Goal: Task Accomplishment & Management: Use online tool/utility

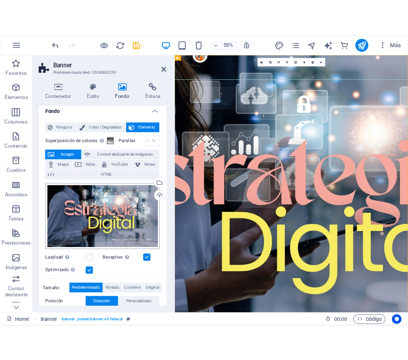
scroll to position [4, 0]
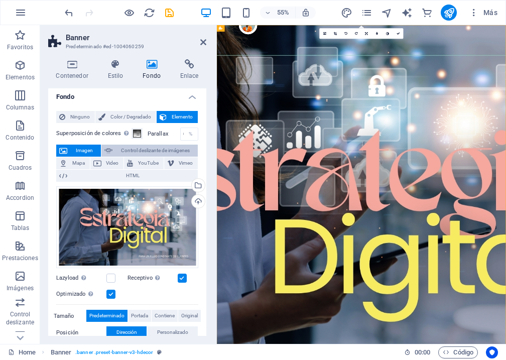
click at [149, 151] on span "Control deslizante de imágenes" at bounding box center [154, 151] width 79 height 12
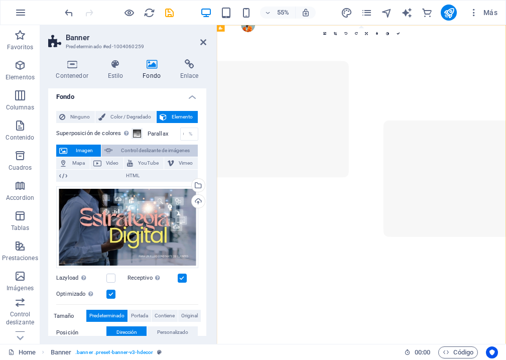
select select "ms"
select select "s"
select select "progressive"
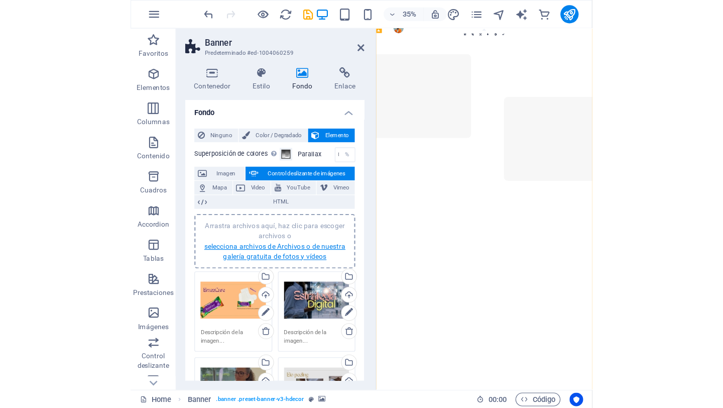
scroll to position [0, 0]
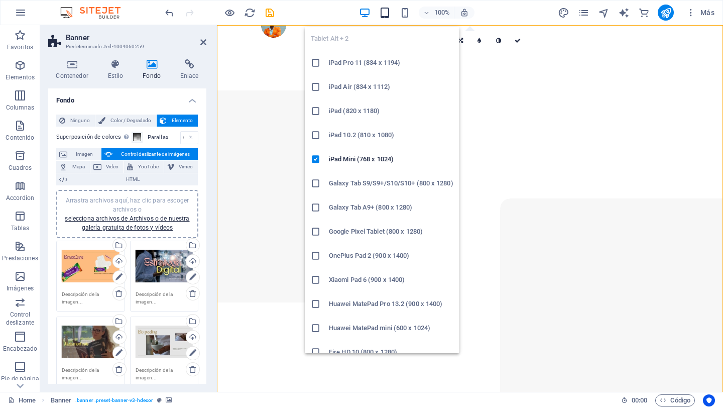
click at [384, 16] on icon "button" at bounding box center [385, 13] width 12 height 12
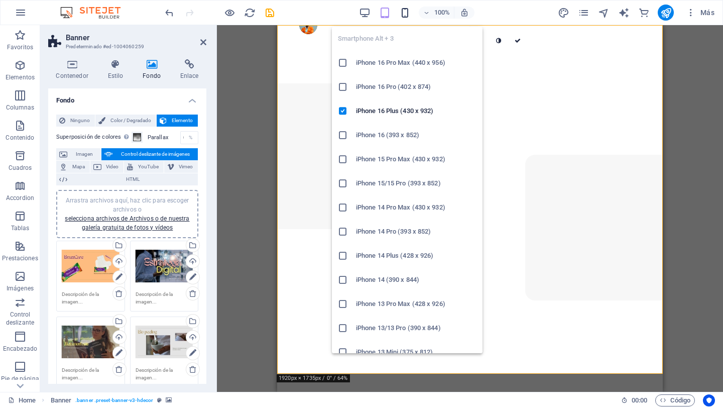
click at [402, 8] on icon "button" at bounding box center [405, 13] width 12 height 12
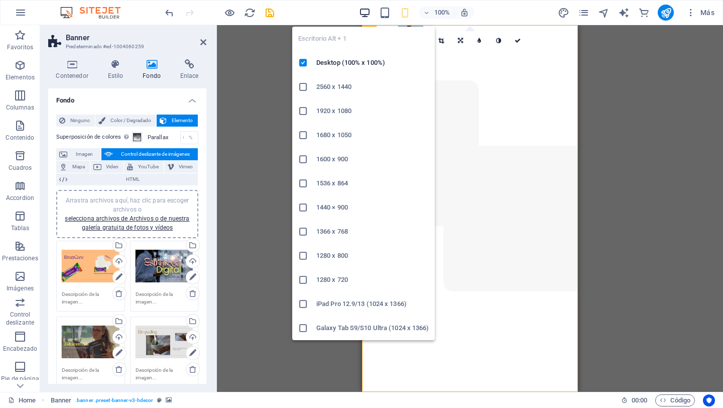
click at [363, 10] on icon "button" at bounding box center [365, 13] width 12 height 12
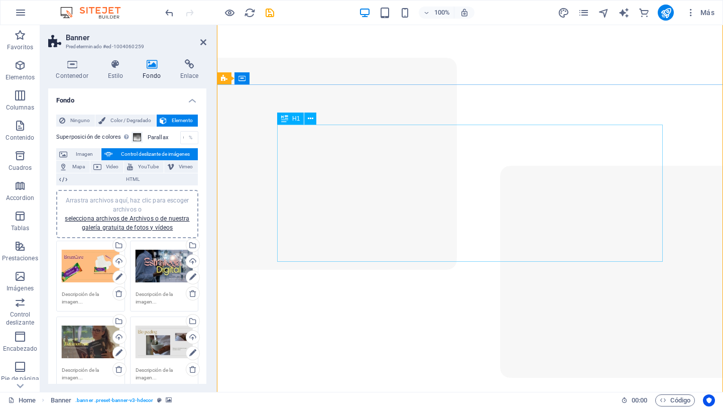
scroll to position [24, 0]
click at [119, 279] on icon at bounding box center [118, 277] width 7 height 12
click at [117, 276] on icon at bounding box center [118, 277] width 7 height 12
click at [272, 108] on icon at bounding box center [274, 108] width 6 height 11
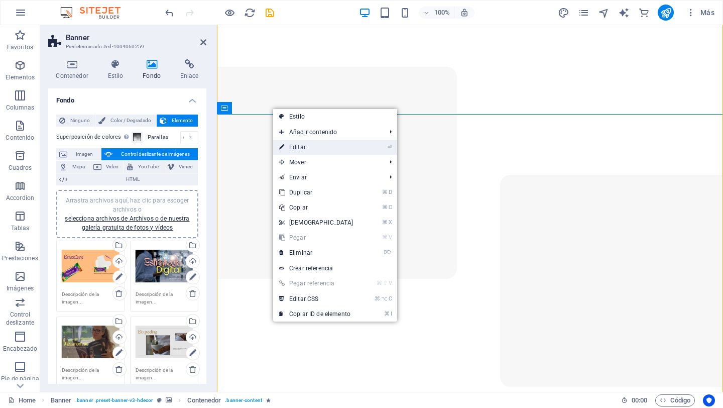
click at [304, 147] on link "⏎ Editar" at bounding box center [316, 147] width 86 height 15
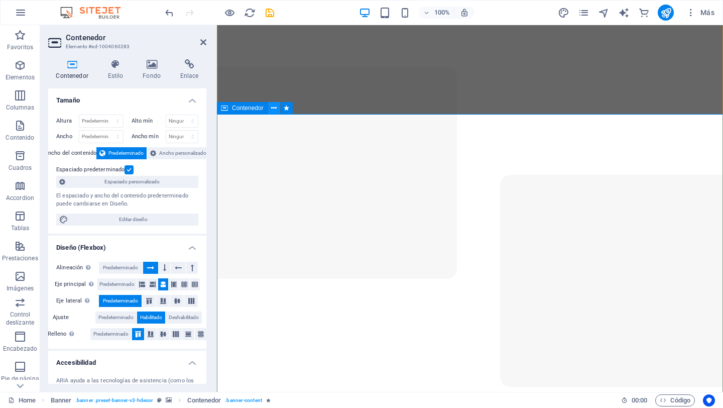
click at [274, 109] on icon at bounding box center [274, 108] width 6 height 11
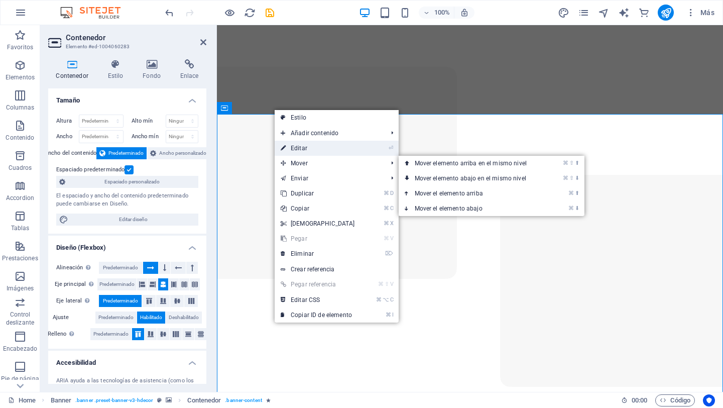
click at [313, 151] on link "⏎ Editar" at bounding box center [318, 148] width 86 height 15
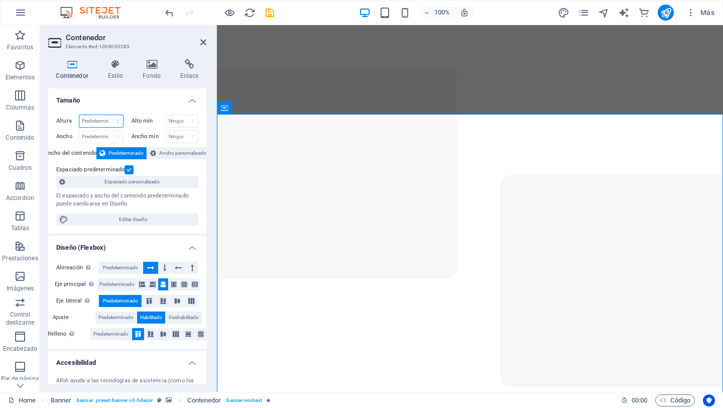
click at [99, 119] on select "Predeterminado px rem % vh vw" at bounding box center [101, 121] width 44 height 12
click at [191, 119] on select "Ninguno px rem % vh vw" at bounding box center [182, 121] width 32 height 12
click at [137, 182] on span "Espaciado personalizado" at bounding box center [131, 182] width 127 height 12
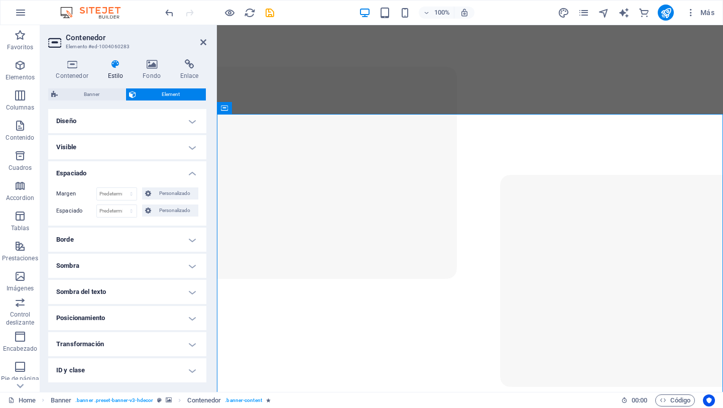
click at [195, 121] on h4 "Diseño" at bounding box center [127, 121] width 158 height 24
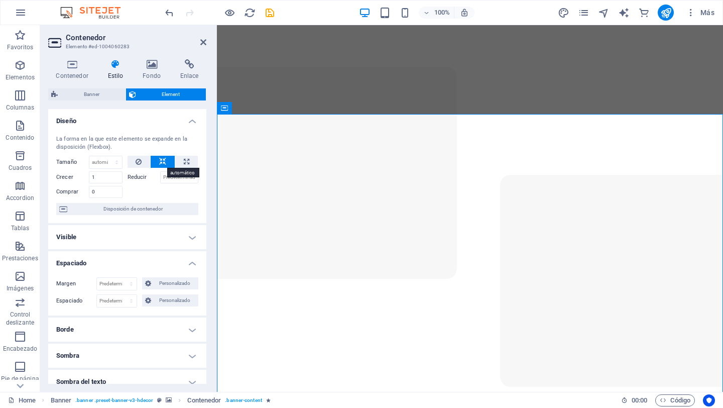
click at [165, 163] on button at bounding box center [163, 162] width 24 height 12
click at [137, 156] on icon at bounding box center [139, 162] width 6 height 12
click at [163, 160] on icon at bounding box center [162, 162] width 7 height 12
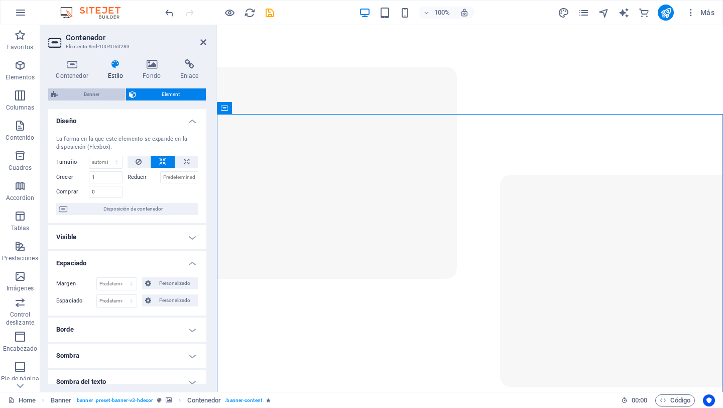
click at [88, 92] on span "Banner" at bounding box center [92, 94] width 62 height 12
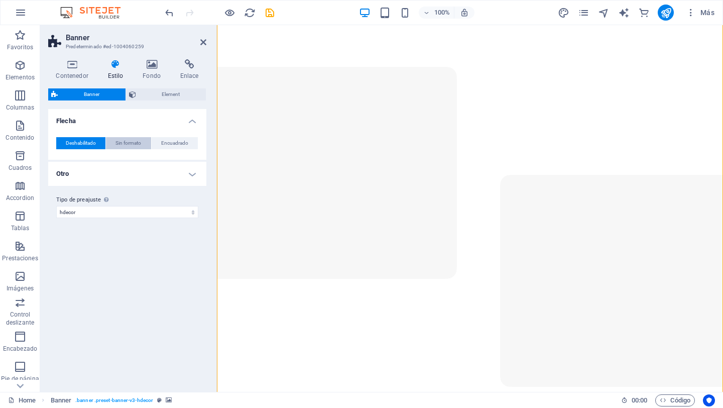
click at [131, 145] on span "Sin formato" at bounding box center [128, 143] width 26 height 12
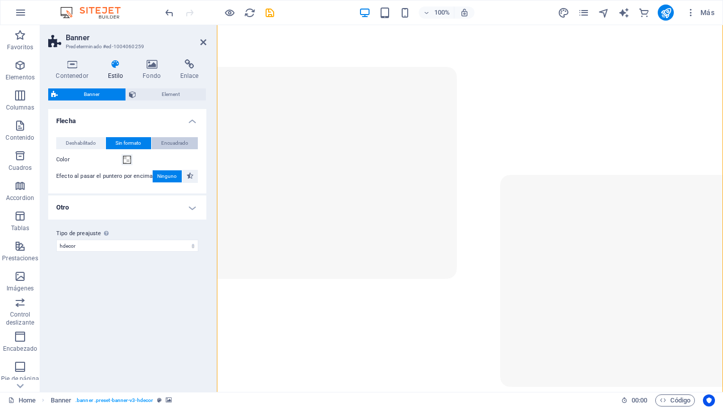
click at [171, 144] on span "Encuadrado" at bounding box center [174, 143] width 27 height 12
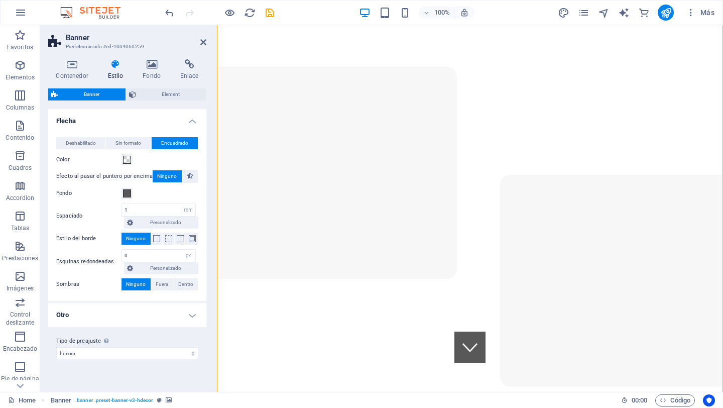
click at [196, 313] on h4 "Otro" at bounding box center [127, 315] width 158 height 24
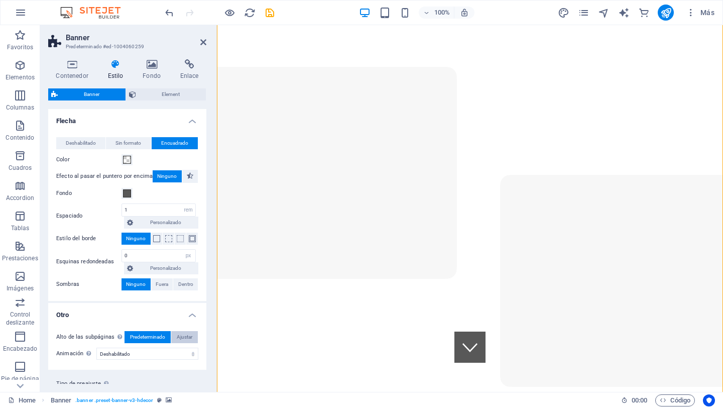
click at [183, 336] on span "Ajustar" at bounding box center [185, 337] width 16 height 12
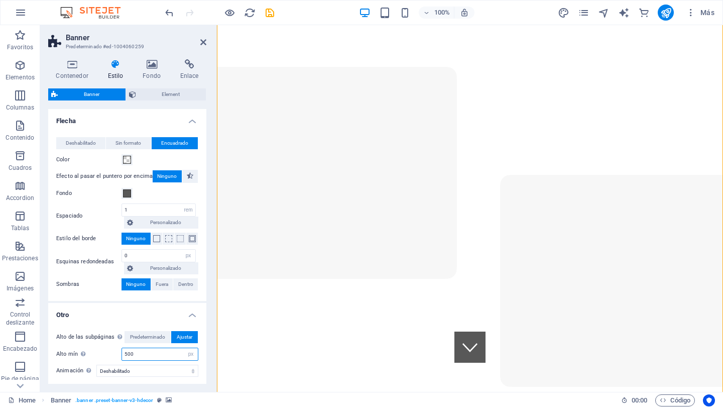
click at [164, 351] on input "500" at bounding box center [160, 354] width 76 height 12
type input "5"
type input "1080"
click at [179, 338] on span "Ajustar" at bounding box center [185, 337] width 16 height 12
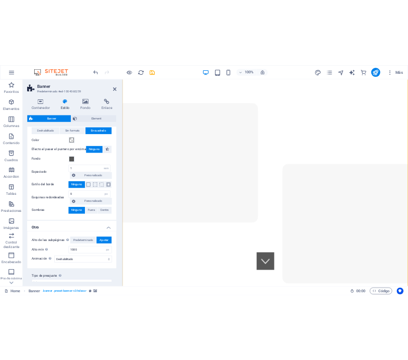
scroll to position [0, 0]
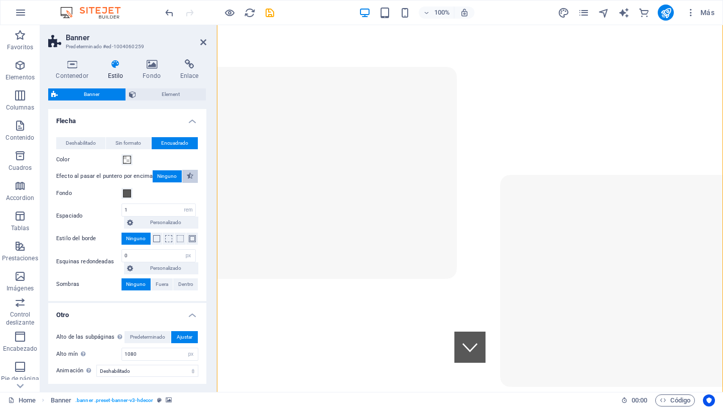
click at [187, 174] on icon at bounding box center [190, 176] width 7 height 12
click at [82, 141] on span "Deshabilitado" at bounding box center [81, 143] width 30 height 12
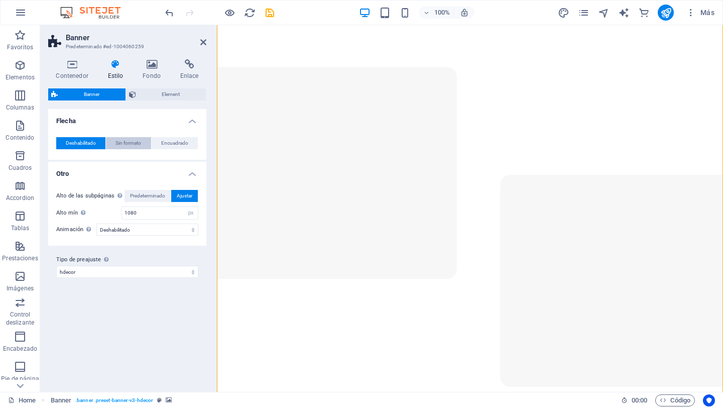
click at [125, 143] on span "Sin formato" at bounding box center [128, 143] width 26 height 12
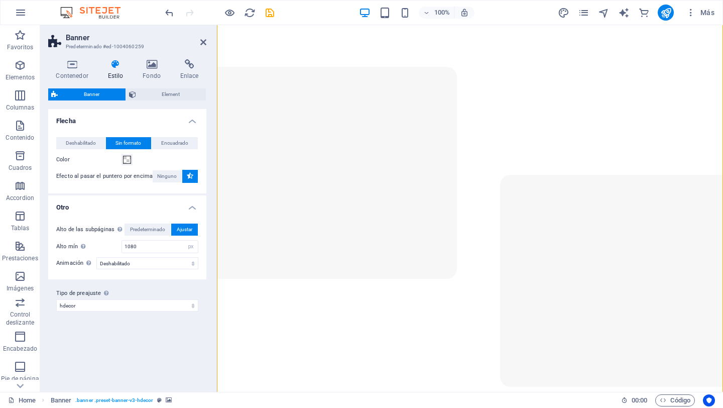
click at [189, 172] on icon at bounding box center [190, 176] width 7 height 12
click at [161, 178] on span "Ninguno" at bounding box center [167, 176] width 20 height 12
click at [192, 176] on button at bounding box center [190, 176] width 16 height 13
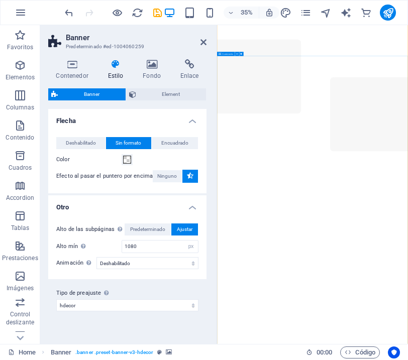
click at [201, 42] on icon at bounding box center [203, 42] width 6 height 8
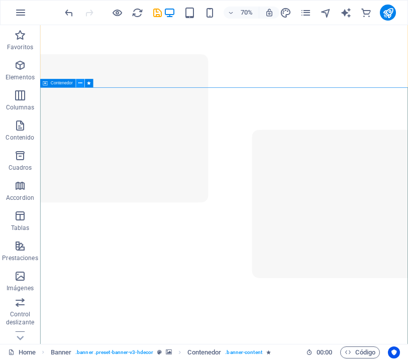
click at [81, 82] on icon at bounding box center [80, 83] width 4 height 8
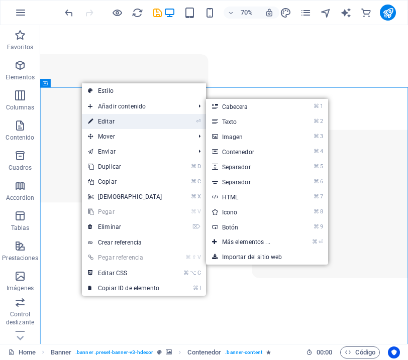
click at [101, 120] on link "⏎ Editar" at bounding box center [125, 121] width 86 height 15
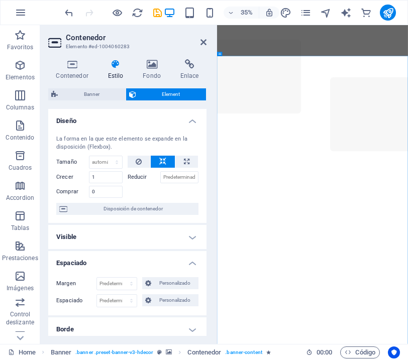
click at [153, 58] on div "Contenedor Estilo Fondo Enlace Tamaño Altura Predeterminado px rem % vh vw Alto…" at bounding box center [127, 197] width 174 height 293
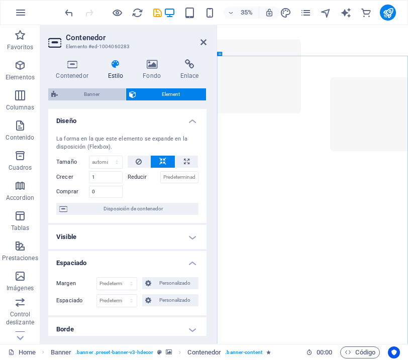
click at [106, 91] on span "Banner" at bounding box center [92, 94] width 62 height 12
select select "vh"
select select "header"
select select "px"
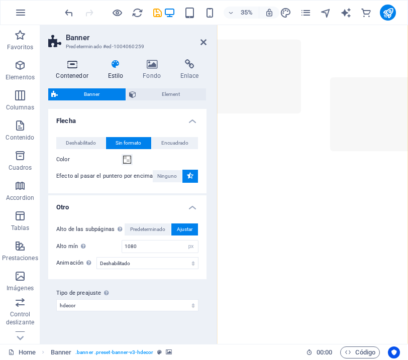
click at [67, 63] on icon at bounding box center [72, 64] width 48 height 10
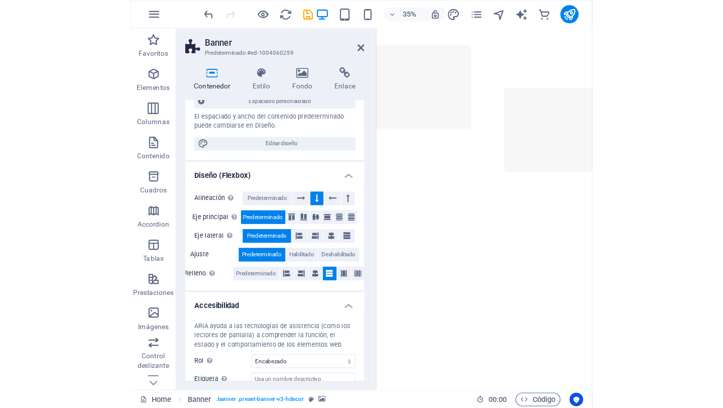
scroll to position [171, 0]
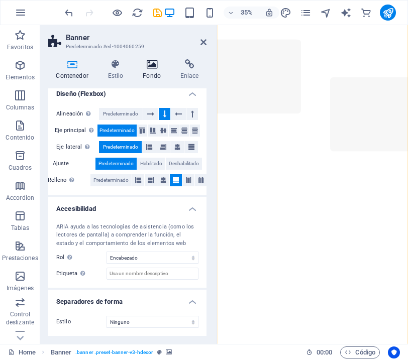
click at [153, 67] on icon at bounding box center [152, 64] width 34 height 10
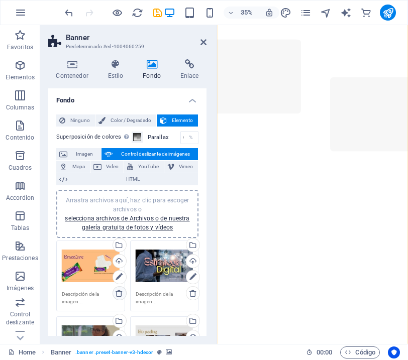
click at [119, 293] on icon at bounding box center [119, 293] width 8 height 8
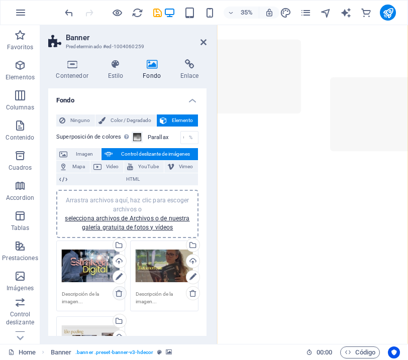
click at [119, 293] on icon at bounding box center [119, 293] width 8 height 8
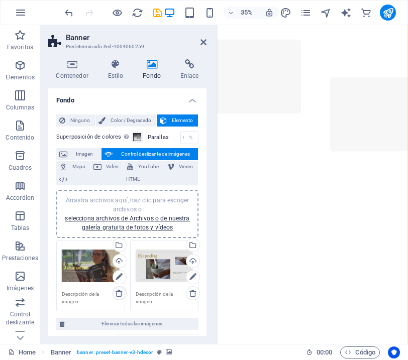
click at [119, 293] on icon at bounding box center [119, 293] width 8 height 8
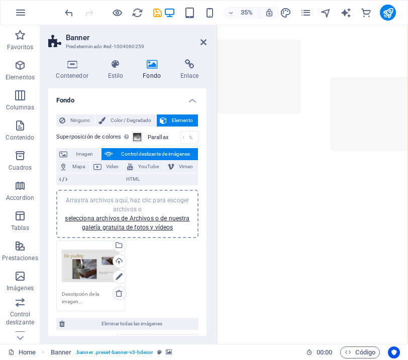
click at [119, 293] on icon at bounding box center [119, 293] width 8 height 8
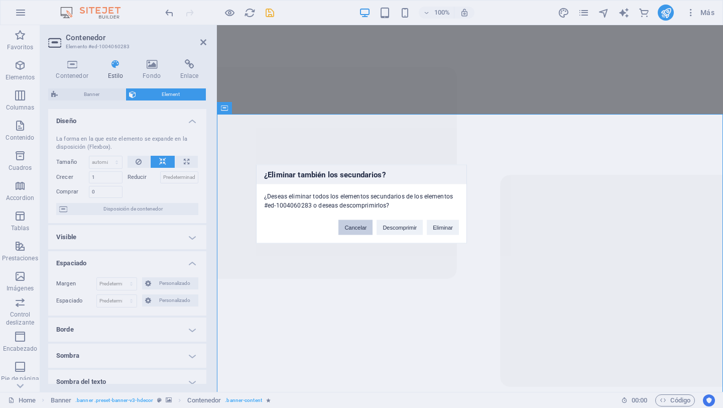
click at [362, 226] on button "Cancelar" at bounding box center [355, 227] width 34 height 15
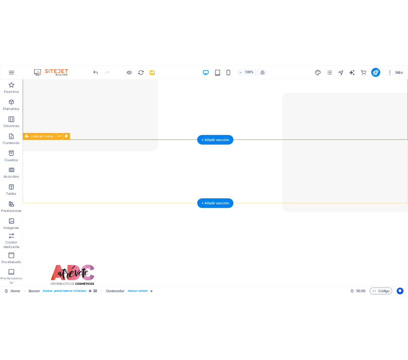
scroll to position [41, 0]
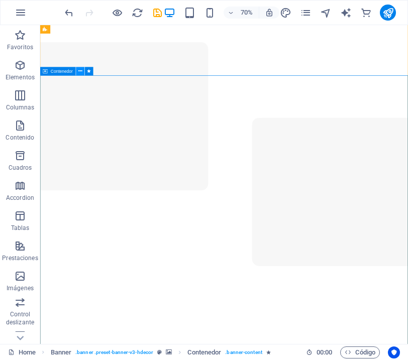
click at [81, 72] on icon at bounding box center [80, 71] width 4 height 8
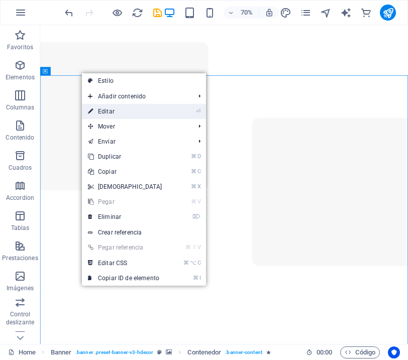
click at [109, 115] on link "⏎ Editar" at bounding box center [125, 111] width 86 height 15
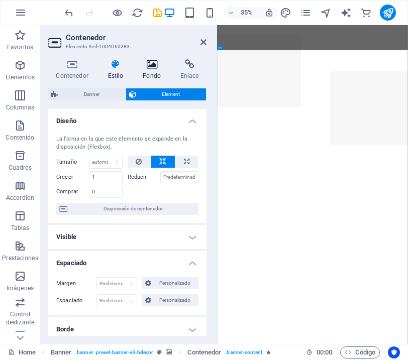
click at [149, 63] on icon at bounding box center [152, 64] width 34 height 10
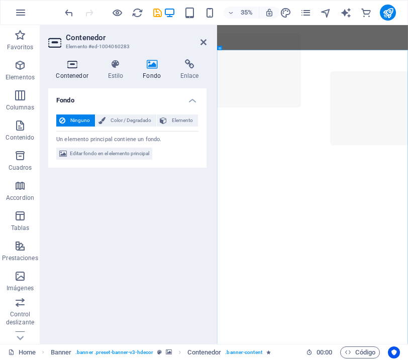
click at [74, 67] on icon at bounding box center [72, 64] width 48 height 10
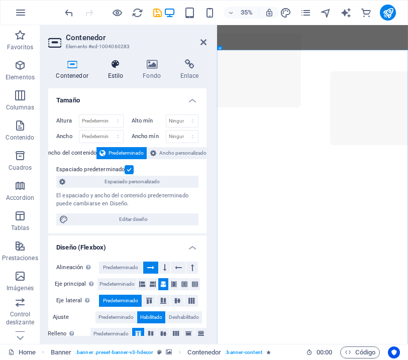
click at [116, 67] on icon at bounding box center [115, 64] width 31 height 10
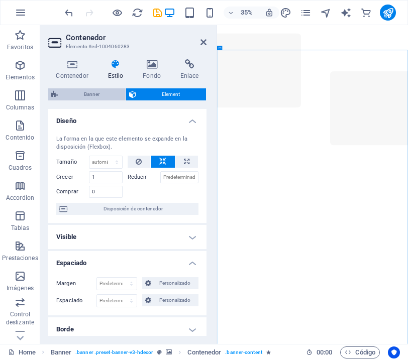
click at [97, 95] on span "Banner" at bounding box center [92, 94] width 62 height 12
select select "px"
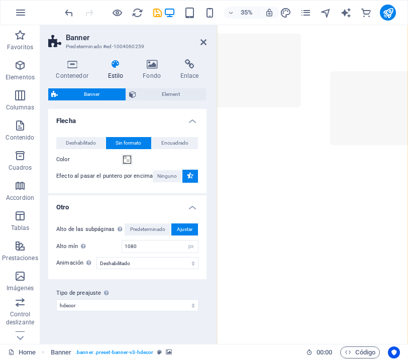
click at [157, 55] on div "Contenedor Estilo Fondo Enlace Tamaño Altura Predeterminado px rem % vh vw Alto…" at bounding box center [127, 197] width 174 height 293
click at [153, 64] on icon at bounding box center [152, 64] width 34 height 10
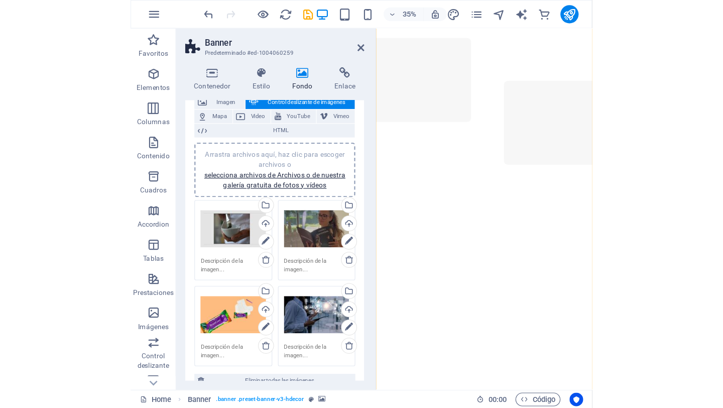
scroll to position [65, 0]
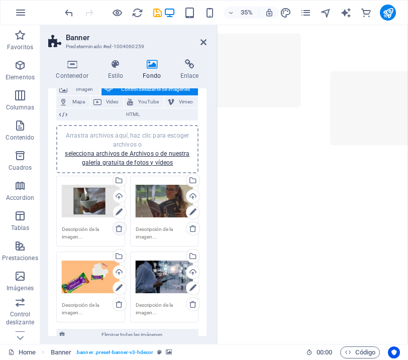
click at [117, 227] on icon at bounding box center [119, 228] width 8 height 8
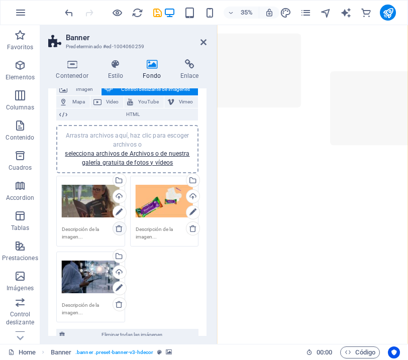
click at [117, 227] on icon at bounding box center [119, 228] width 8 height 8
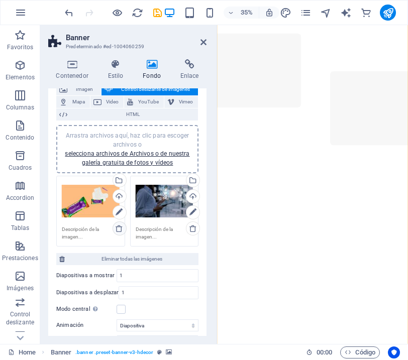
click at [117, 227] on icon at bounding box center [119, 228] width 8 height 8
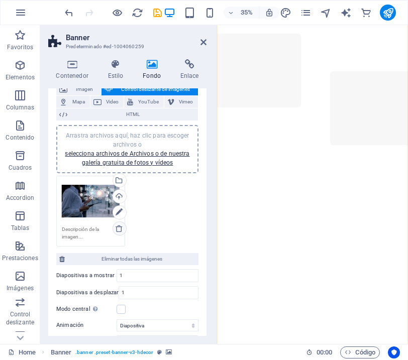
click at [117, 227] on icon at bounding box center [119, 228] width 8 height 8
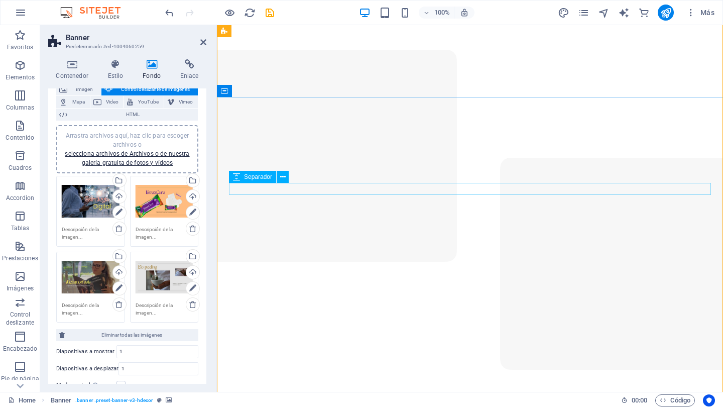
click at [202, 42] on icon at bounding box center [203, 42] width 6 height 8
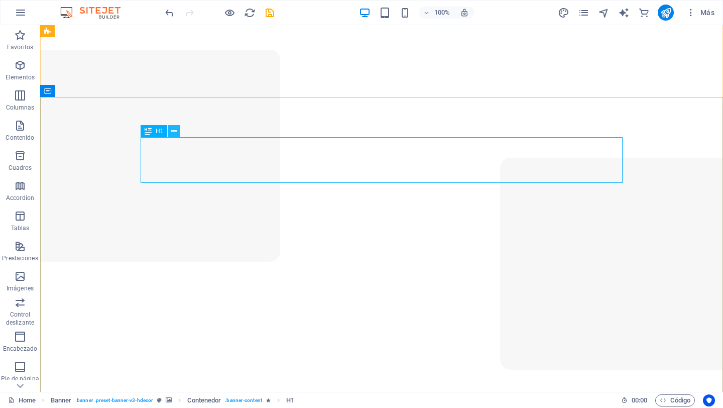
click at [174, 132] on icon at bounding box center [174, 131] width 6 height 11
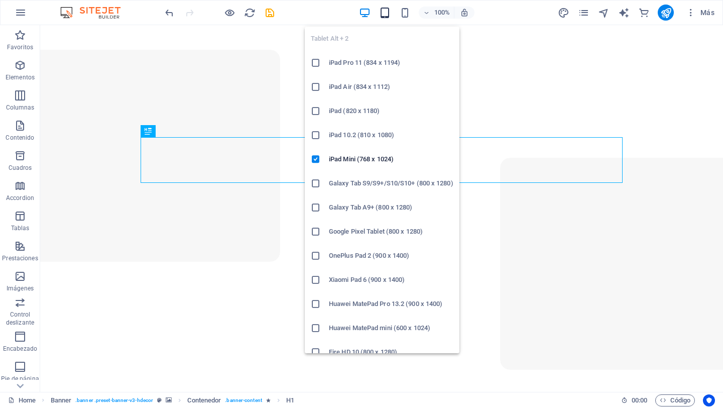
click at [387, 11] on icon "button" at bounding box center [385, 13] width 12 height 12
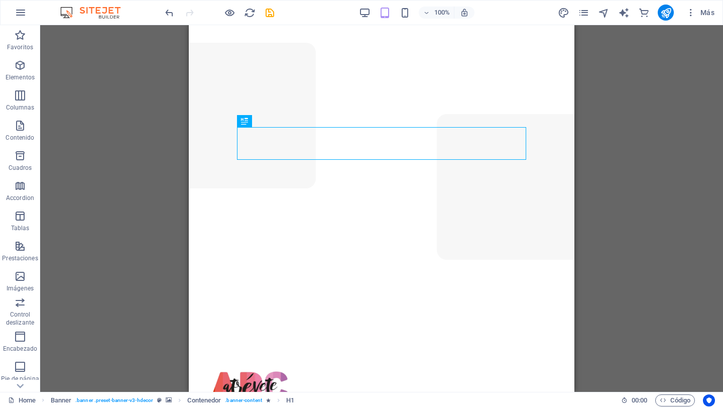
click at [506, 72] on div "Arrastra aquí para reemplazar el contenido existente. Si quieres crear un eleme…" at bounding box center [381, 208] width 683 height 367
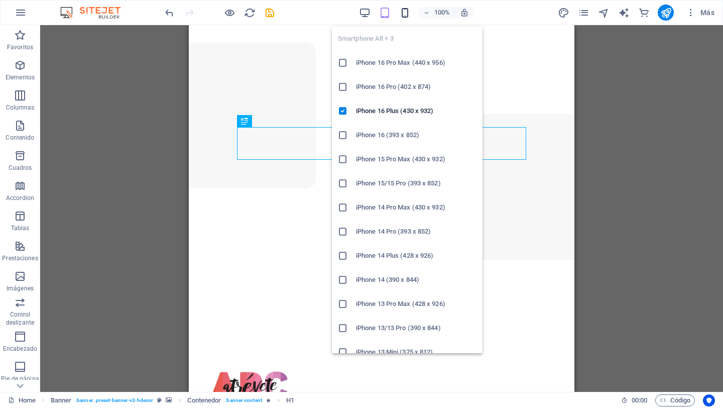
click at [406, 10] on icon "button" at bounding box center [405, 13] width 12 height 12
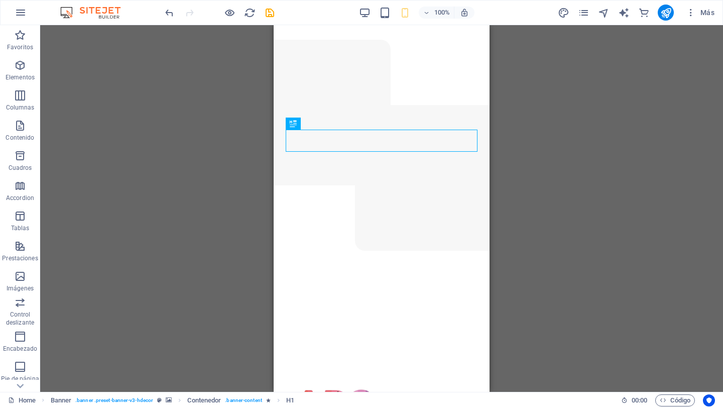
click at [506, 140] on div "Arrastra aquí para reemplazar el contenido existente. Si quieres crear un eleme…" at bounding box center [381, 208] width 683 height 367
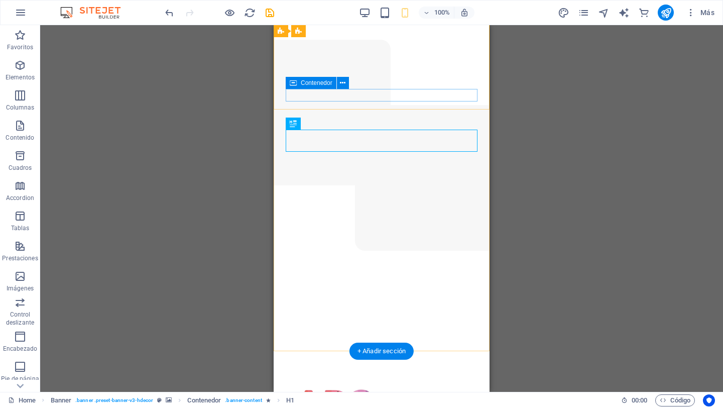
scroll to position [0, 0]
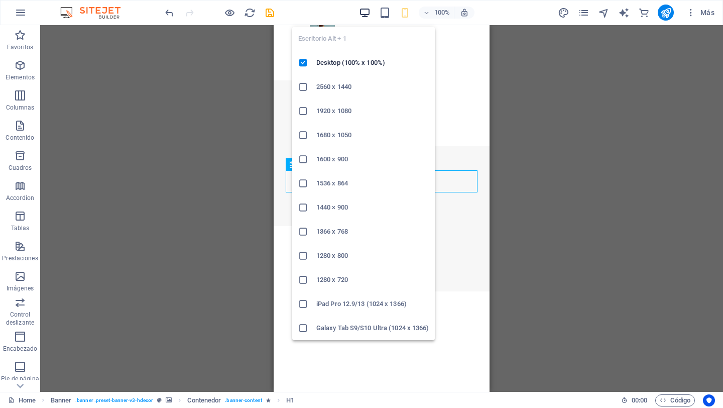
click at [367, 14] on icon "button" at bounding box center [365, 13] width 12 height 12
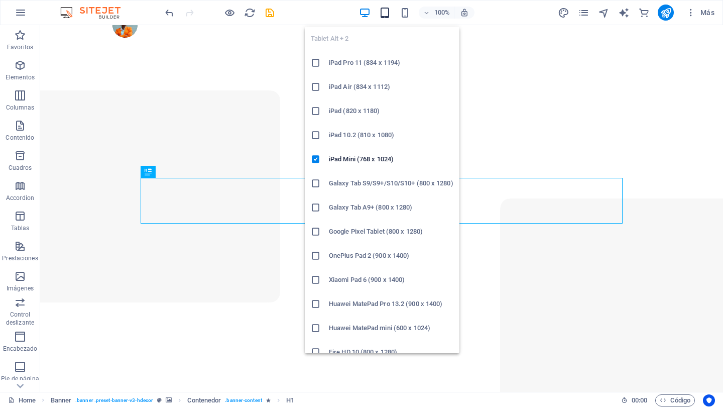
click at [388, 15] on icon "button" at bounding box center [385, 13] width 12 height 12
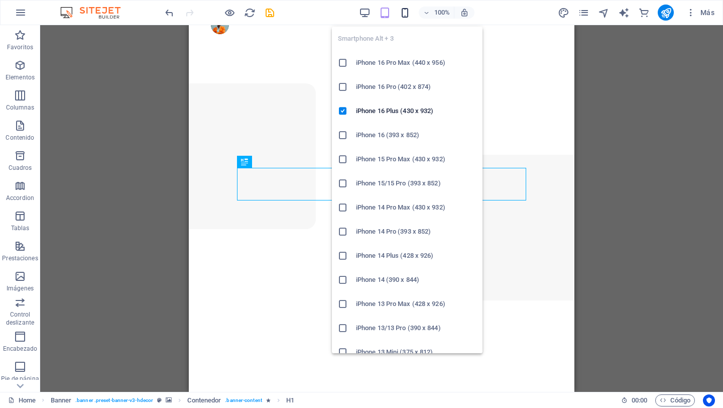
click at [404, 14] on icon "button" at bounding box center [405, 13] width 12 height 12
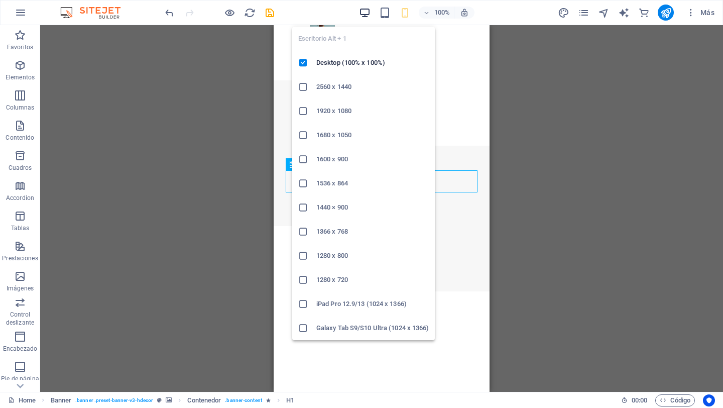
click at [367, 12] on icon "button" at bounding box center [365, 13] width 12 height 12
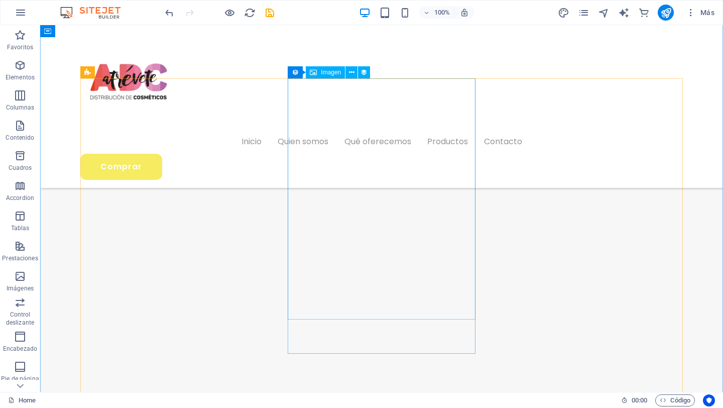
scroll to position [1057, 0]
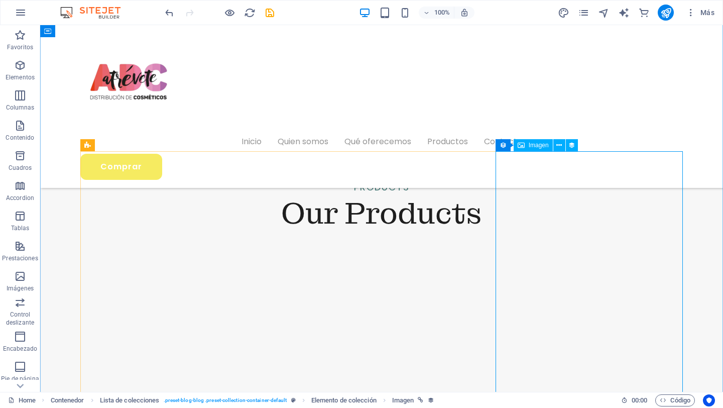
scroll to position [962, 0]
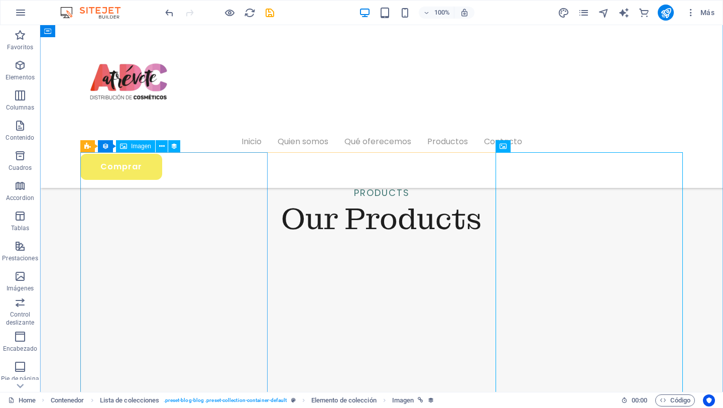
click at [137, 149] on div "Imagen" at bounding box center [135, 146] width 39 height 12
click at [164, 148] on button at bounding box center [162, 146] width 12 height 12
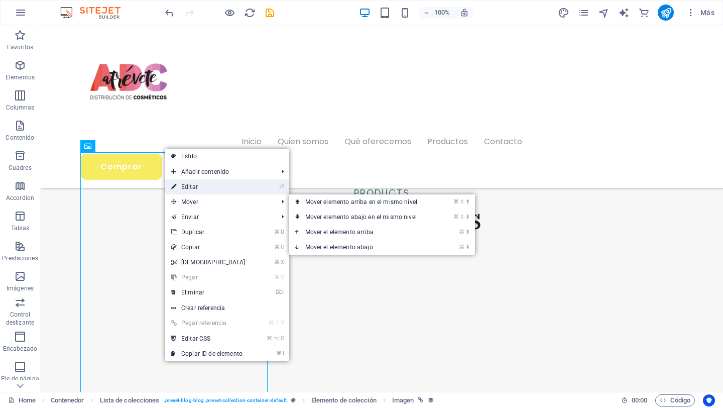
click at [199, 184] on link "⏎ Editar" at bounding box center [208, 186] width 86 height 15
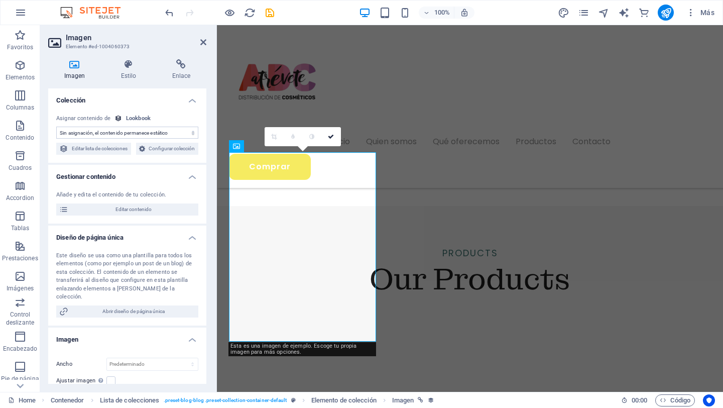
scroll to position [979, 0]
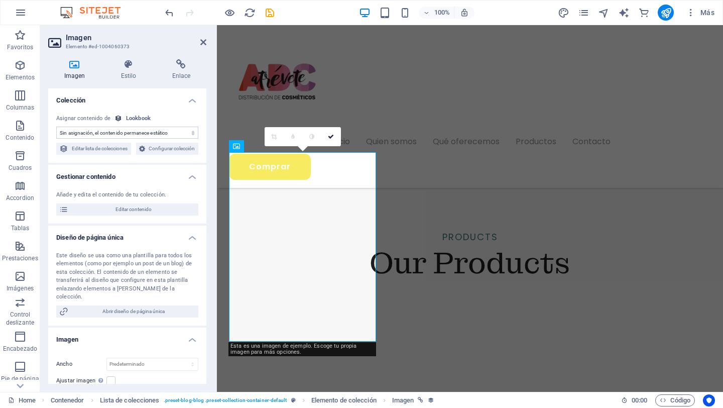
select select "style-small-image"
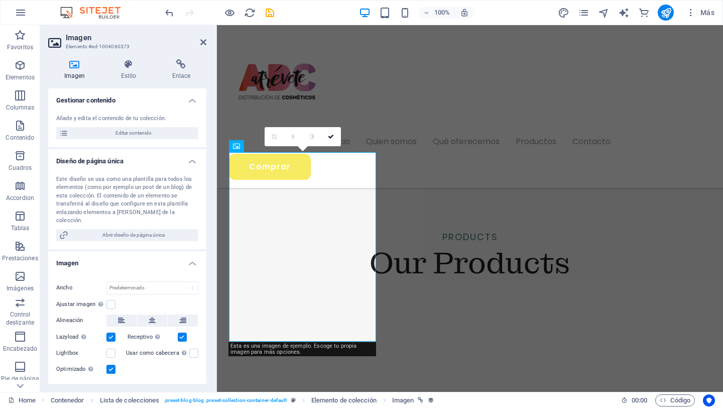
scroll to position [0, 0]
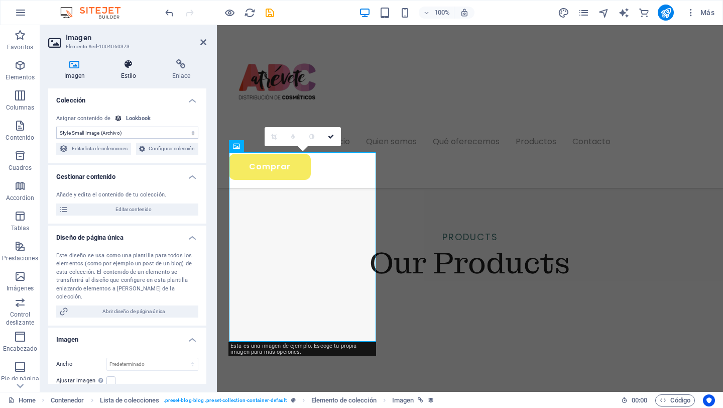
click at [130, 69] on h4 "Estilo" at bounding box center [130, 69] width 51 height 21
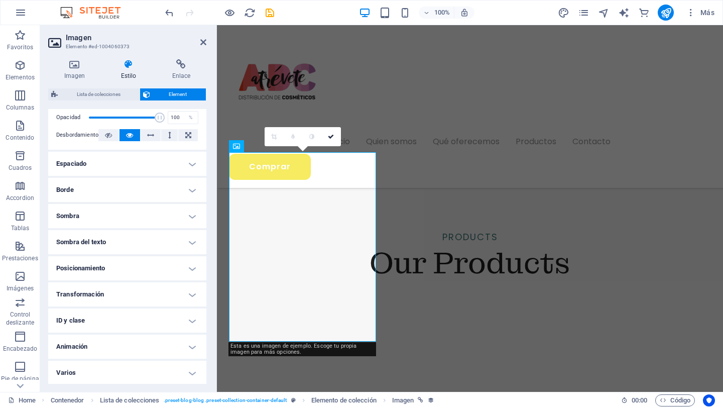
scroll to position [158, 0]
click at [77, 64] on icon at bounding box center [74, 64] width 53 height 10
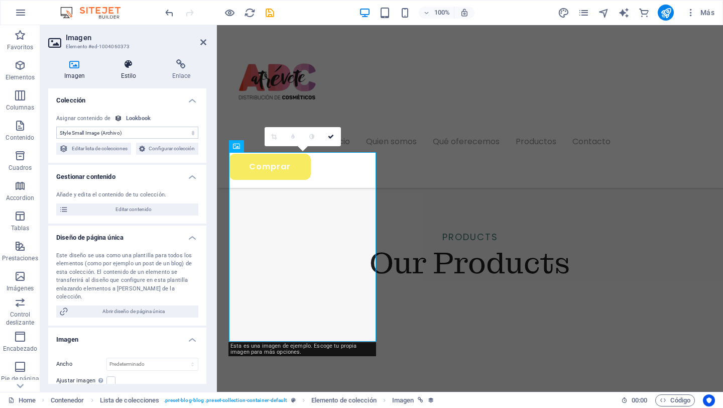
click at [129, 63] on icon at bounding box center [128, 64] width 47 height 10
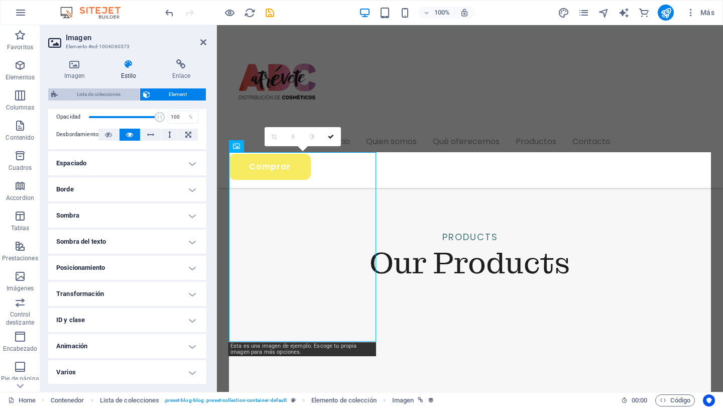
click at [95, 98] on span "Lista de colecciones" at bounding box center [99, 94] width 76 height 12
select select "rem"
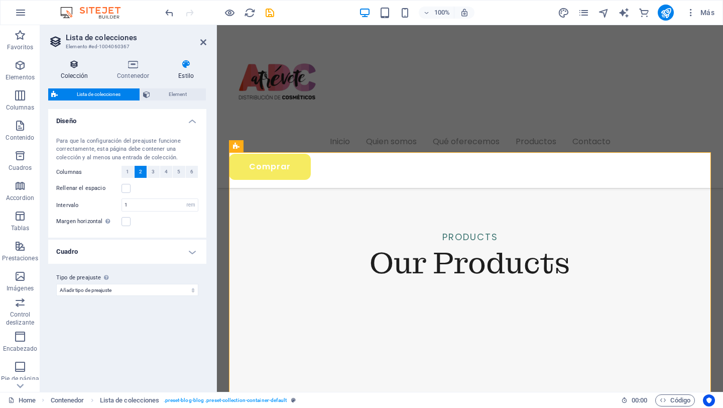
click at [76, 72] on h4 "Colección" at bounding box center [76, 69] width 56 height 21
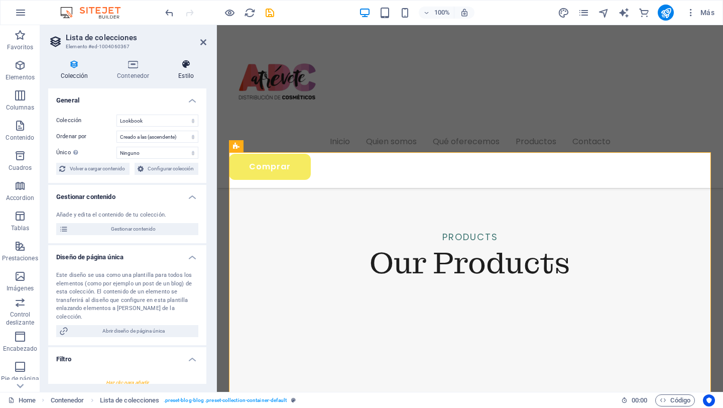
click at [194, 68] on icon at bounding box center [186, 64] width 41 height 10
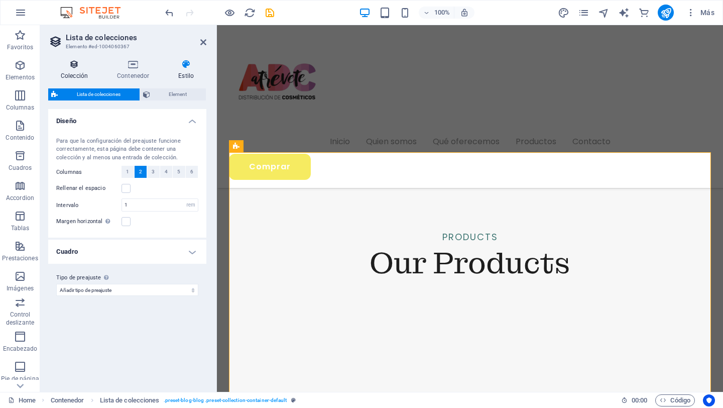
click at [79, 68] on icon at bounding box center [74, 64] width 52 height 10
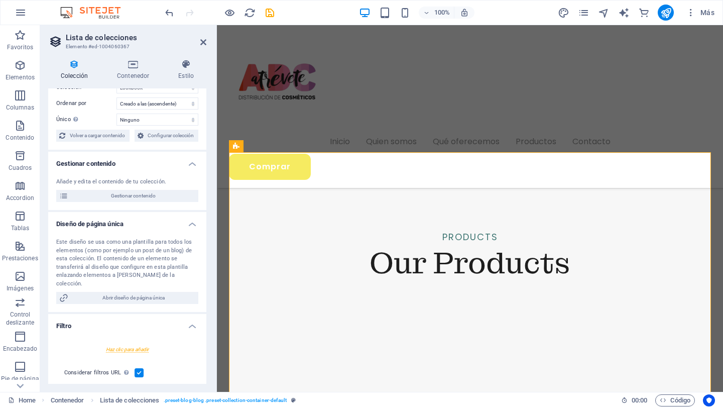
scroll to position [0, 0]
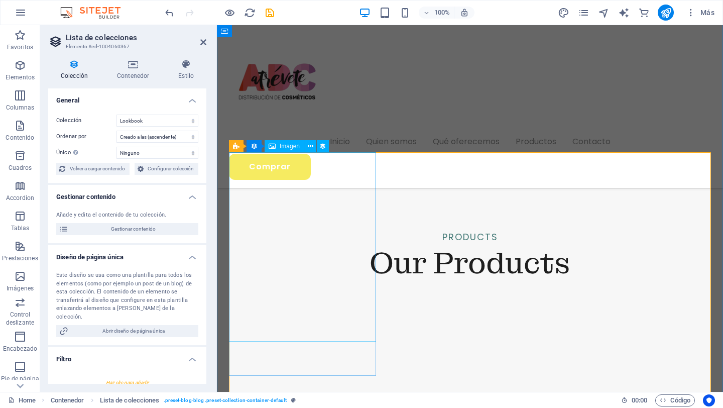
click at [287, 146] on span "Imagen" at bounding box center [290, 146] width 20 height 6
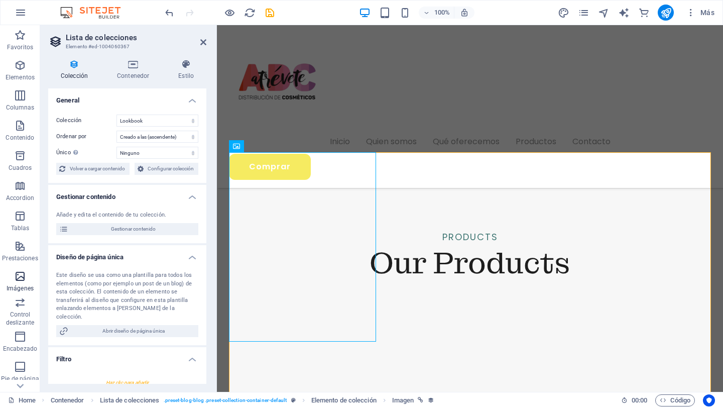
click at [18, 283] on span "Imágenes" at bounding box center [20, 282] width 40 height 24
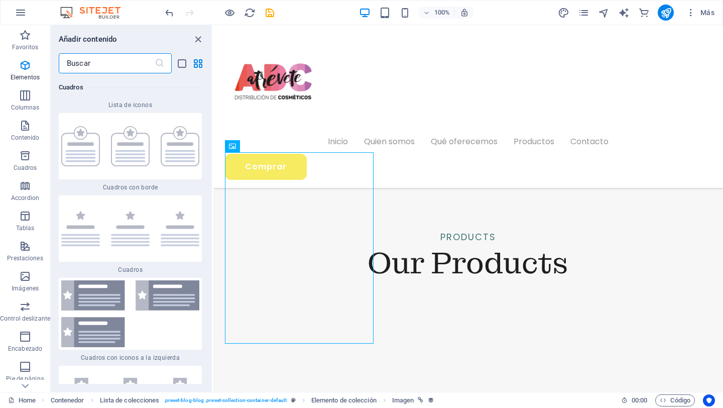
scroll to position [10110, 0]
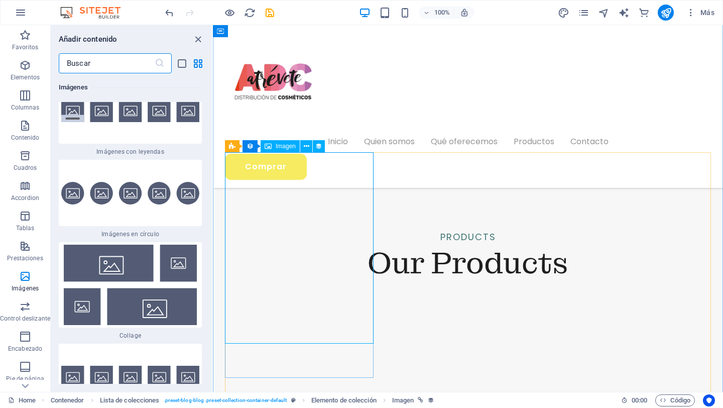
click at [282, 147] on span "Imagen" at bounding box center [286, 146] width 20 height 6
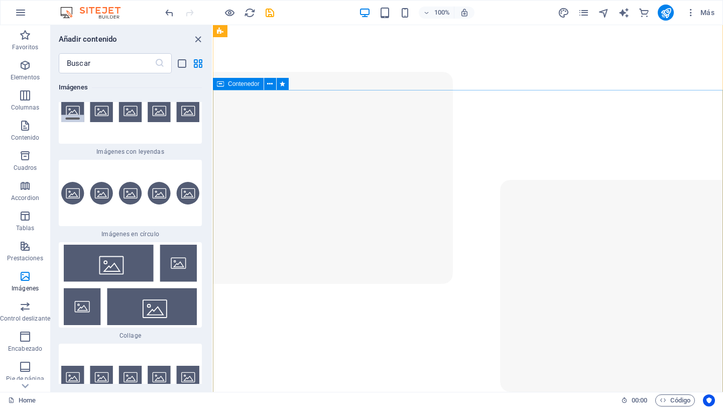
scroll to position [0, 0]
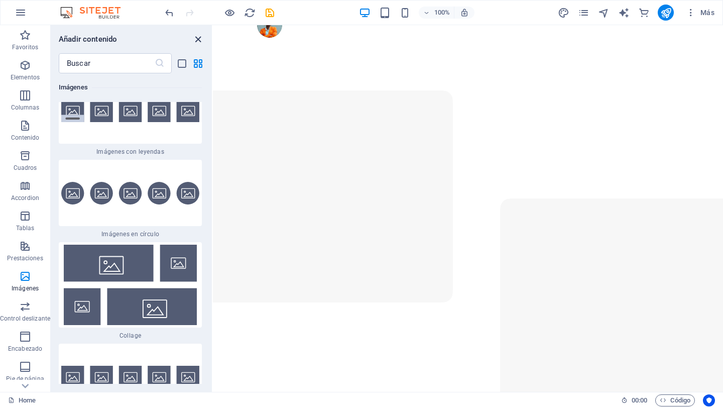
click at [199, 41] on icon "close panel" at bounding box center [198, 40] width 12 height 12
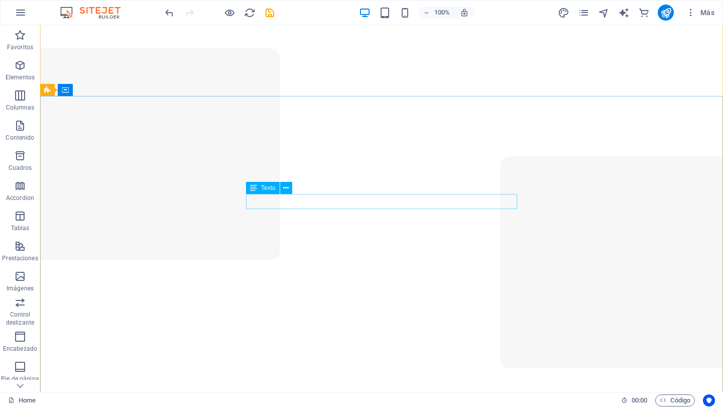
scroll to position [42, 0]
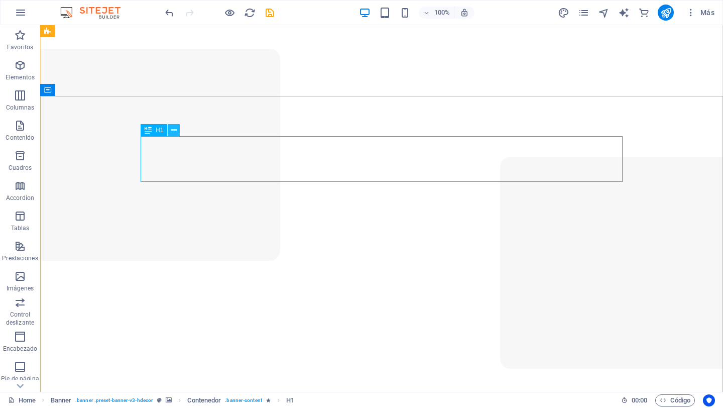
click at [175, 133] on icon at bounding box center [174, 130] width 6 height 11
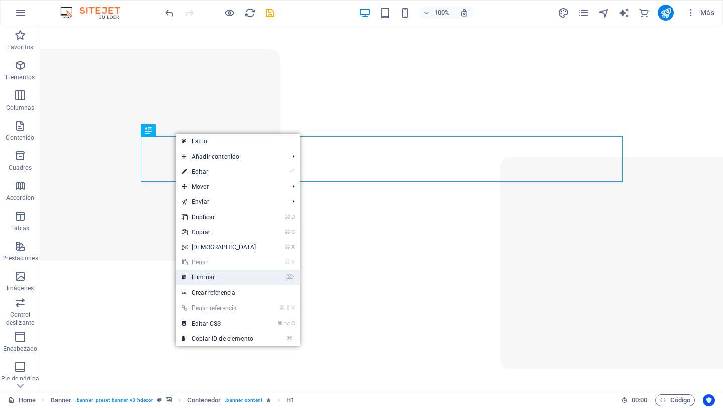
click at [194, 278] on link "⌦ Eliminar" at bounding box center [219, 277] width 86 height 15
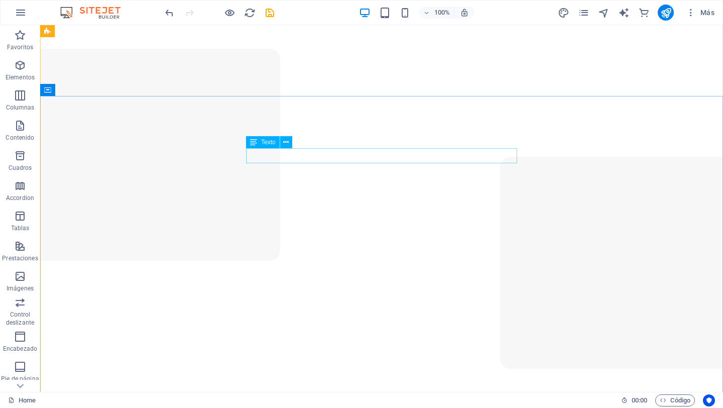
click at [284, 143] on icon at bounding box center [286, 142] width 6 height 11
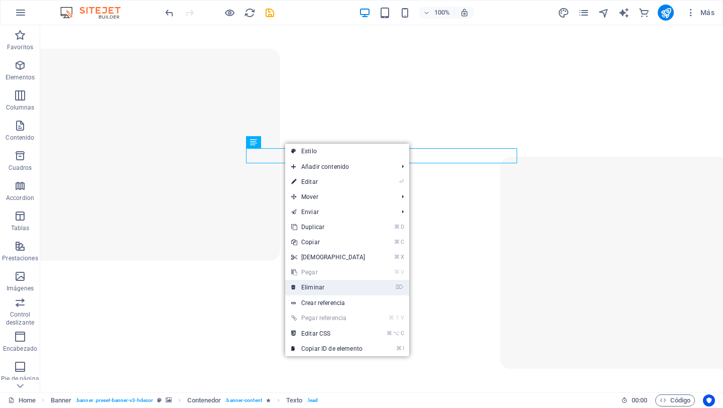
click at [334, 288] on link "⌦ Eliminar" at bounding box center [328, 287] width 86 height 15
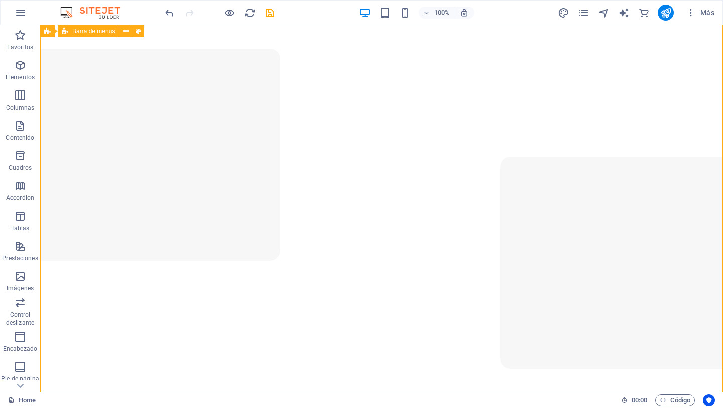
scroll to position [40, 0]
drag, startPoint x: 275, startPoint y: 73, endPoint x: 276, endPoint y: 90, distance: 16.6
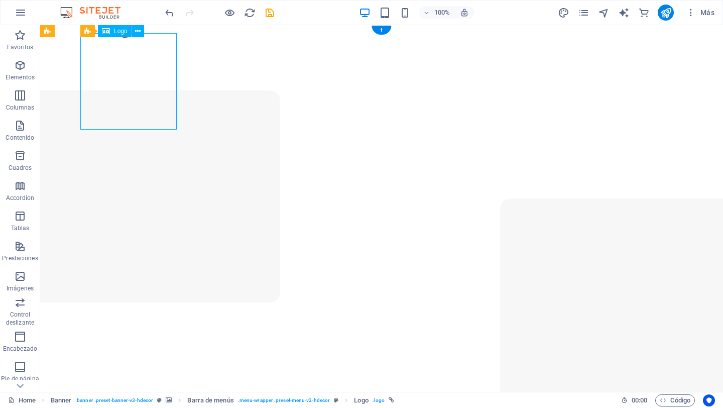
drag, startPoint x: 160, startPoint y: 41, endPoint x: 160, endPoint y: 56, distance: 15.6
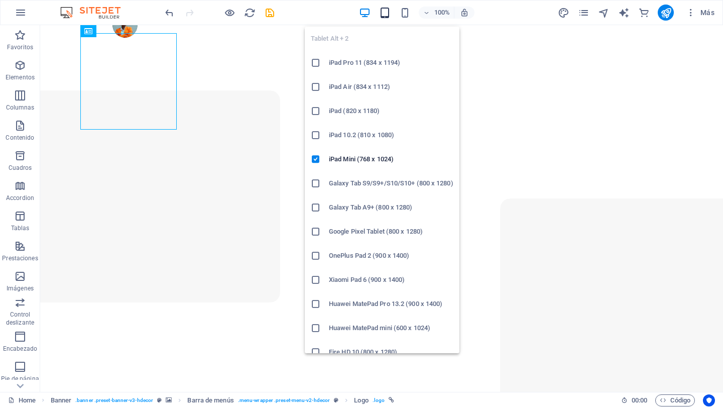
click at [388, 10] on icon "button" at bounding box center [385, 13] width 12 height 12
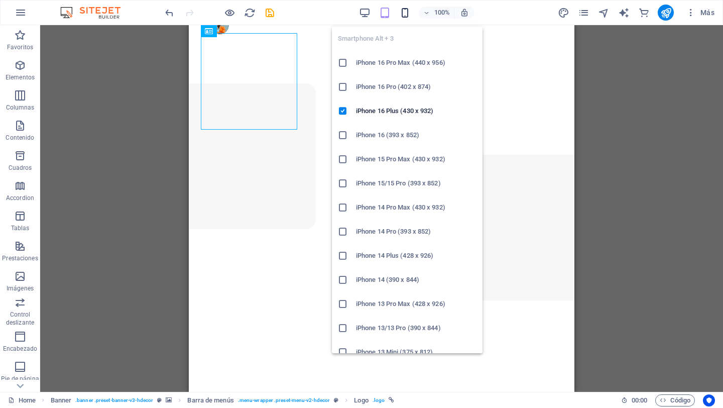
click at [406, 17] on icon "button" at bounding box center [405, 13] width 12 height 12
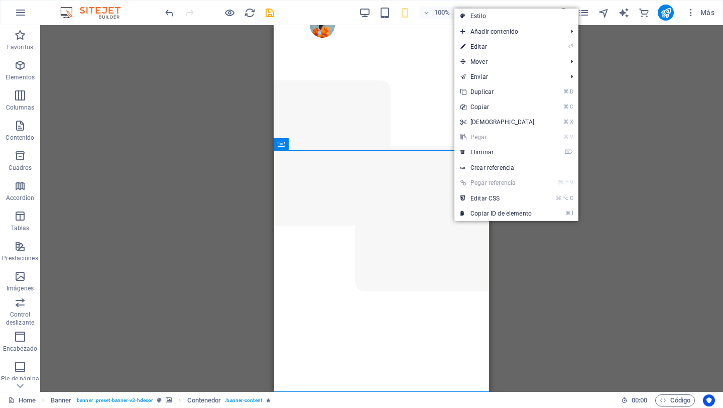
click at [506, 282] on div "Arrastra aquí para reemplazar el contenido existente. Si quieres crear un eleme…" at bounding box center [381, 208] width 683 height 367
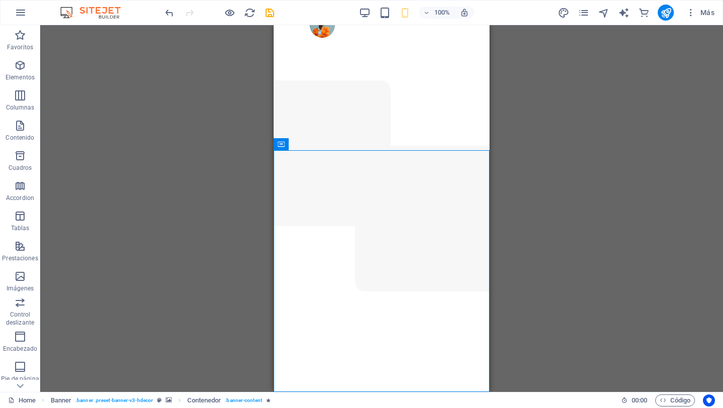
click at [506, 279] on div "Arrastra aquí para reemplazar el contenido existente. Si quieres crear un eleme…" at bounding box center [381, 208] width 683 height 367
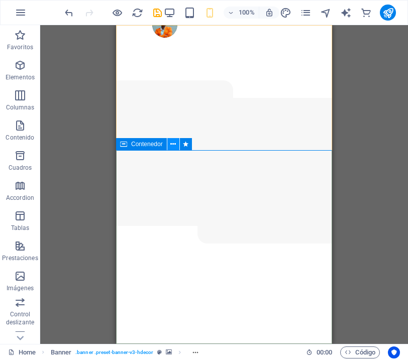
click at [173, 145] on icon at bounding box center [173, 144] width 6 height 11
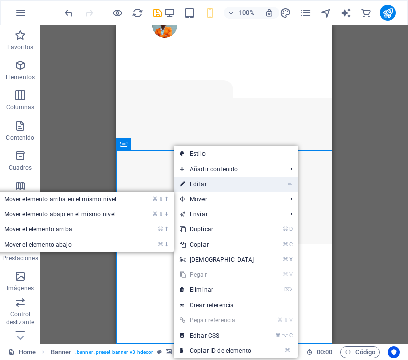
click at [200, 185] on link "⏎ Editar" at bounding box center [217, 184] width 86 height 15
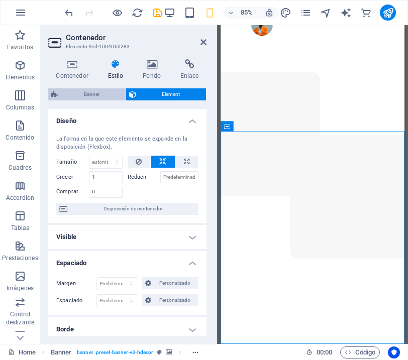
click at [93, 95] on span "Banner" at bounding box center [92, 94] width 62 height 12
select select "px"
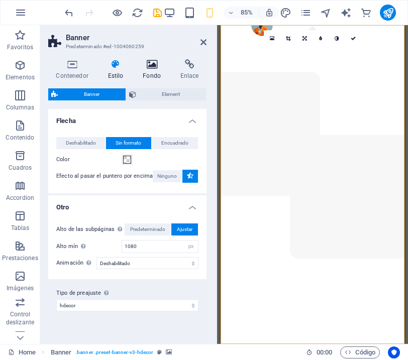
click at [150, 71] on h4 "Fondo" at bounding box center [154, 69] width 38 height 21
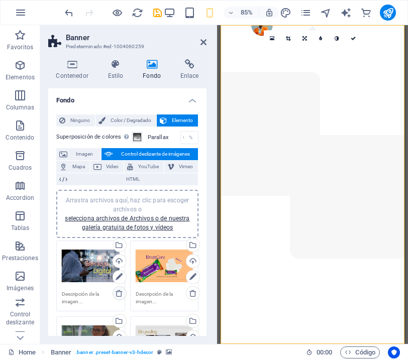
click at [119, 292] on icon at bounding box center [119, 293] width 8 height 8
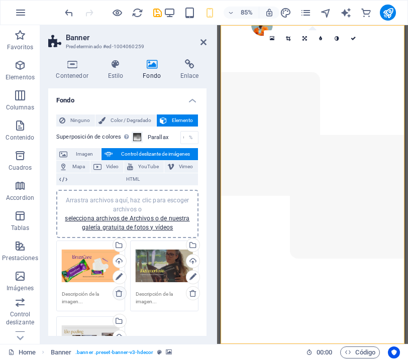
click at [119, 292] on icon at bounding box center [119, 293] width 8 height 8
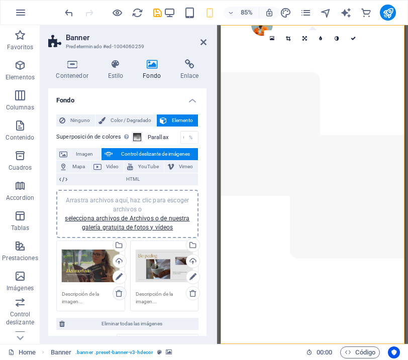
click at [119, 292] on icon at bounding box center [119, 293] width 8 height 8
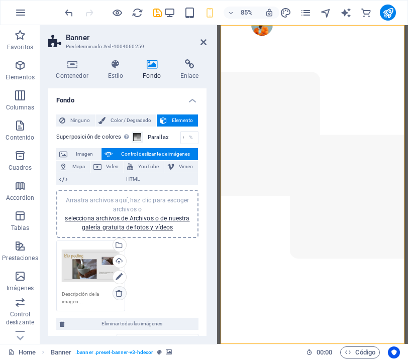
click at [119, 292] on icon at bounding box center [119, 293] width 8 height 8
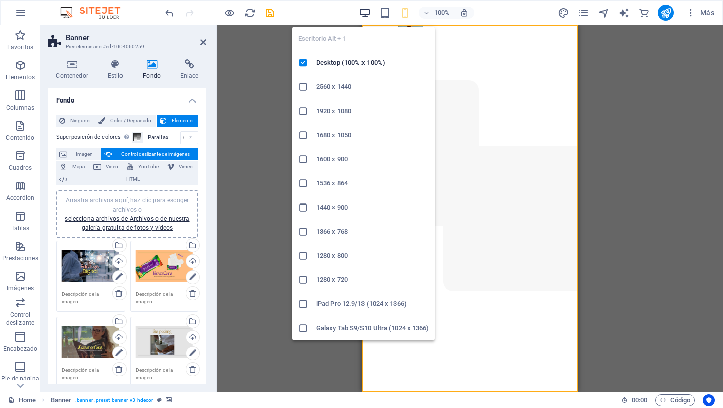
click at [367, 10] on icon "button" at bounding box center [365, 13] width 12 height 12
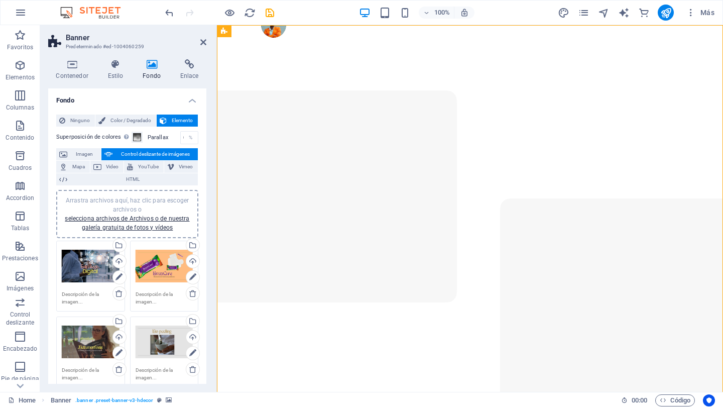
click at [86, 275] on div "Arrastra archivos aquí, haz clic para escoger archivos o selecciona archivos de…" at bounding box center [91, 266] width 58 height 40
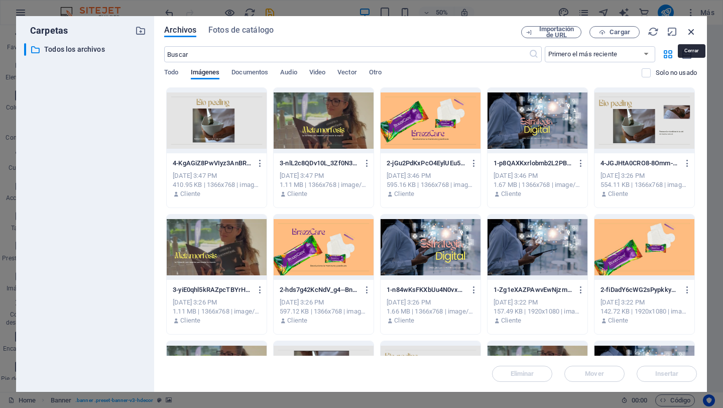
click at [506, 31] on icon "button" at bounding box center [691, 31] width 11 height 11
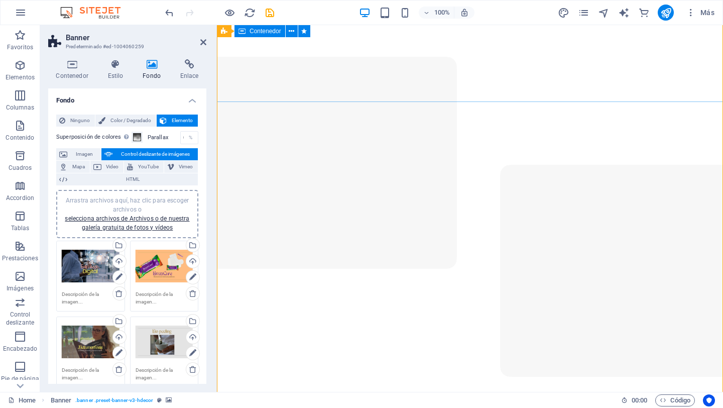
scroll to position [33, 0]
click at [506, 10] on icon "publish" at bounding box center [666, 13] width 12 height 12
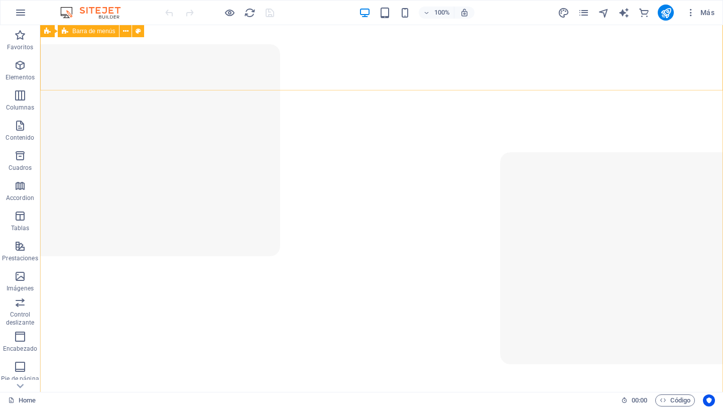
scroll to position [47, 0]
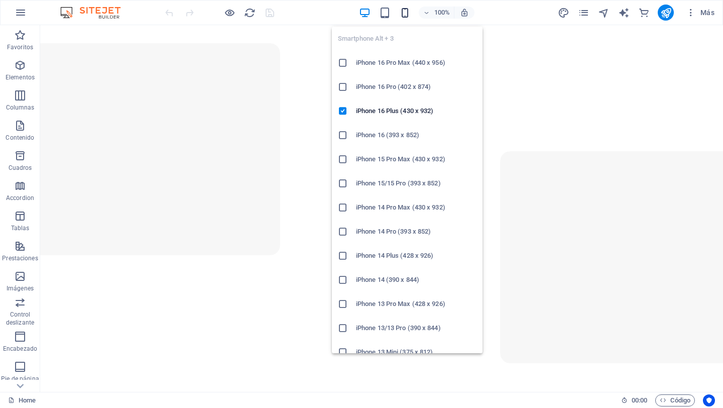
click at [410, 10] on icon "button" at bounding box center [405, 13] width 12 height 12
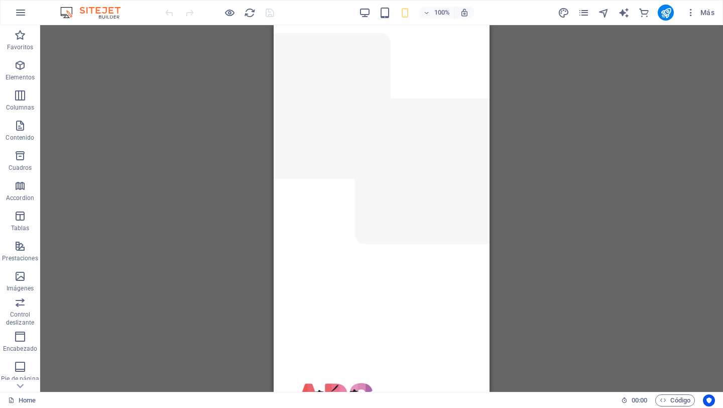
click at [638, 175] on div "Arrastra aquí para reemplazar el contenido existente. Si quieres crear un eleme…" at bounding box center [381, 208] width 683 height 367
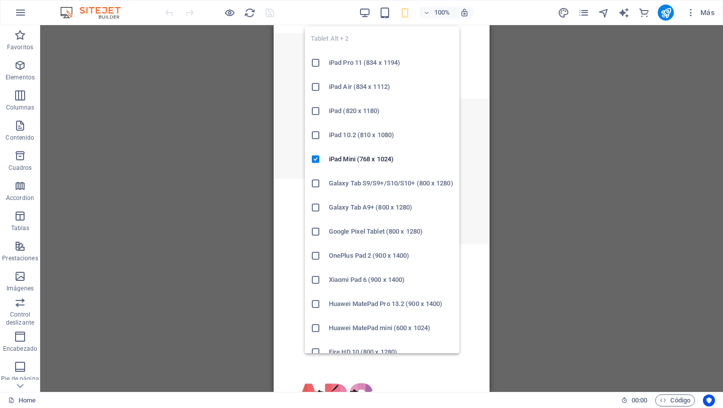
click at [382, 22] on div "Tablet Alt + 2 iPad Pro 11 (834 x 1194) iPad Air (834 x 1112) iPad (820 x 1180)…" at bounding box center [382, 186] width 155 height 334
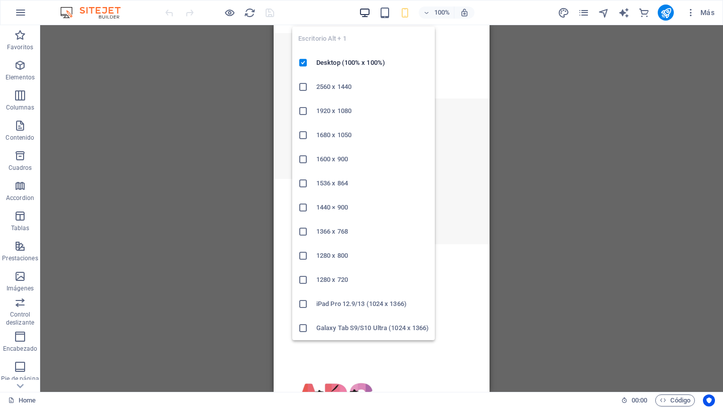
click at [368, 11] on icon "button" at bounding box center [365, 13] width 12 height 12
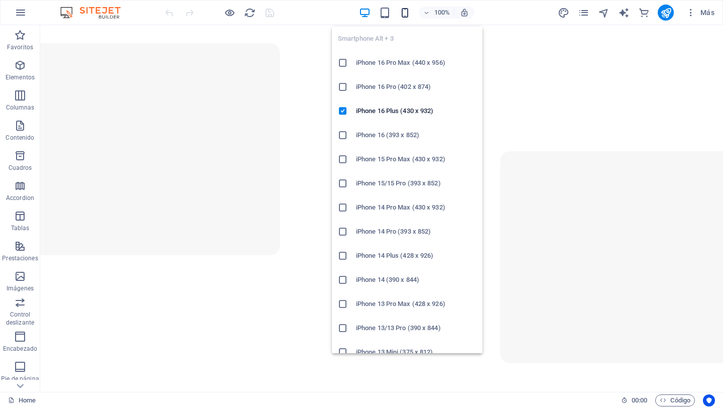
click at [403, 11] on icon "button" at bounding box center [405, 13] width 12 height 12
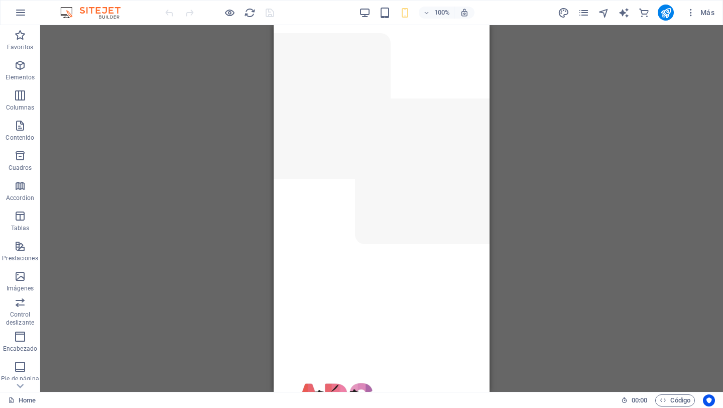
click at [624, 173] on div "Arrastra aquí para reemplazar el contenido existente. Si quieres crear un eleme…" at bounding box center [381, 208] width 683 height 367
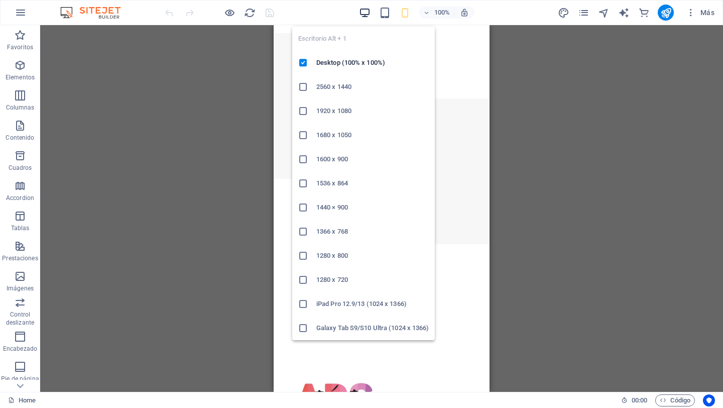
click at [365, 17] on icon "button" at bounding box center [365, 13] width 12 height 12
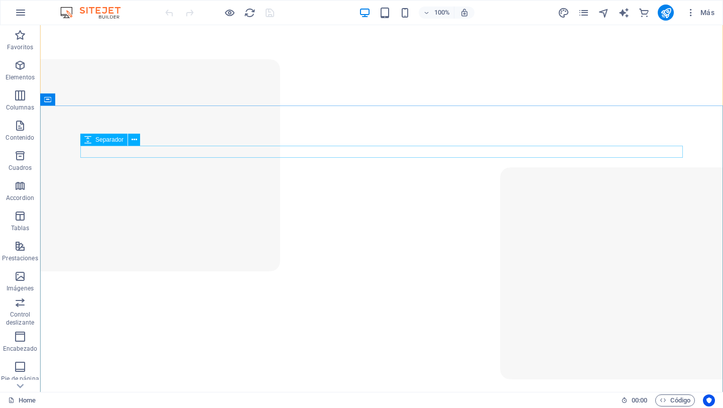
scroll to position [32, 0]
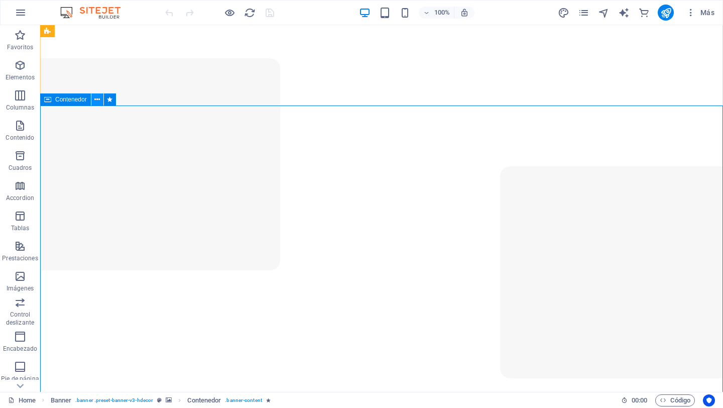
click at [100, 98] on button at bounding box center [97, 99] width 12 height 12
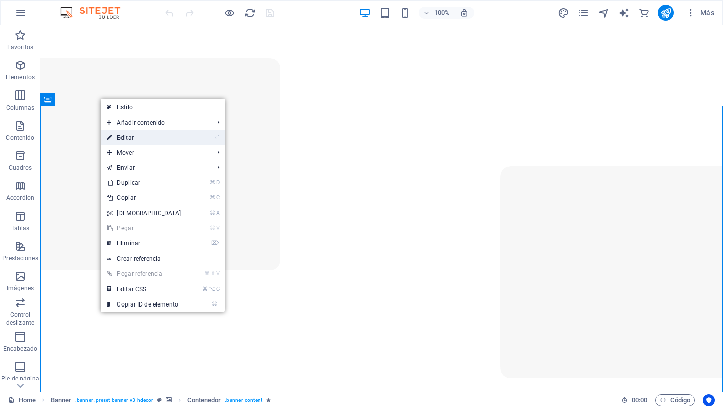
click at [135, 138] on link "⏎ Editar" at bounding box center [144, 137] width 86 height 15
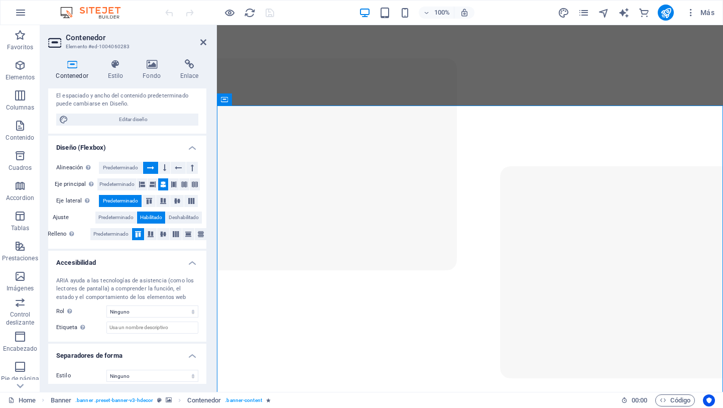
scroll to position [106, 0]
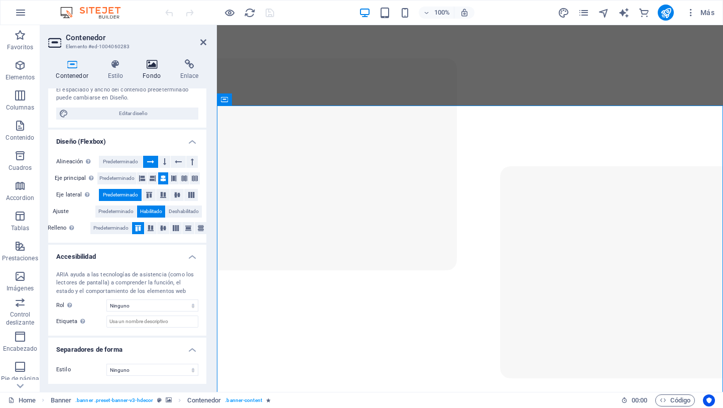
click at [158, 69] on icon at bounding box center [152, 64] width 34 height 10
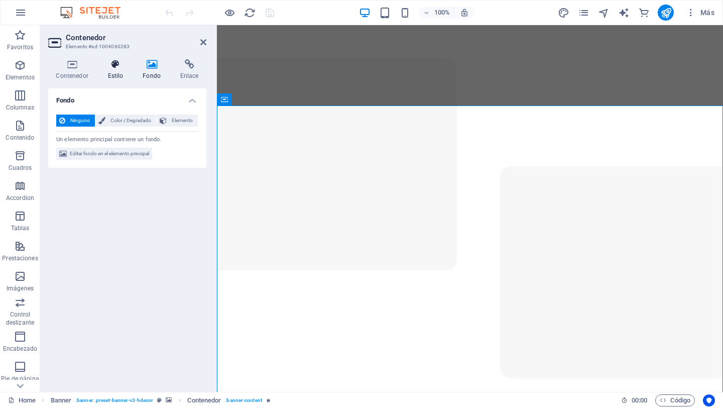
click at [115, 71] on h4 "Estilo" at bounding box center [117, 69] width 35 height 21
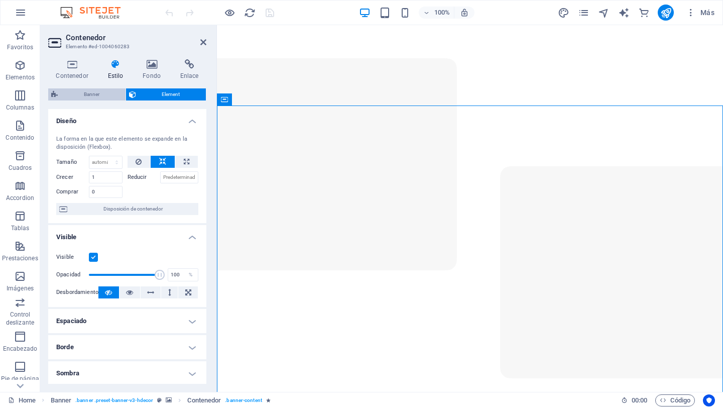
click at [99, 92] on span "Banner" at bounding box center [92, 94] width 62 height 12
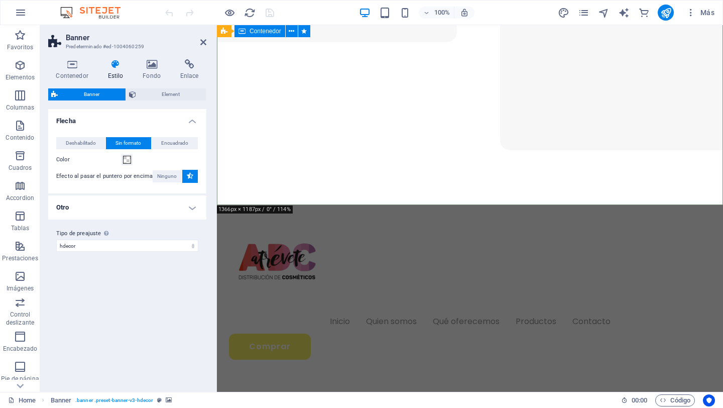
scroll to position [0, 0]
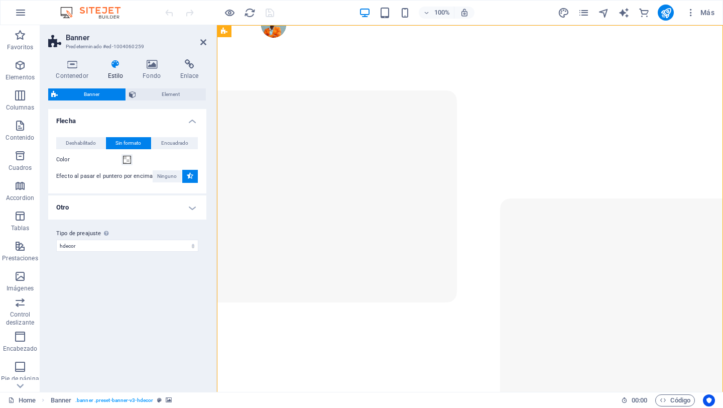
click at [57, 96] on icon at bounding box center [54, 94] width 7 height 12
click at [95, 145] on span "Deshabilitado" at bounding box center [81, 143] width 30 height 12
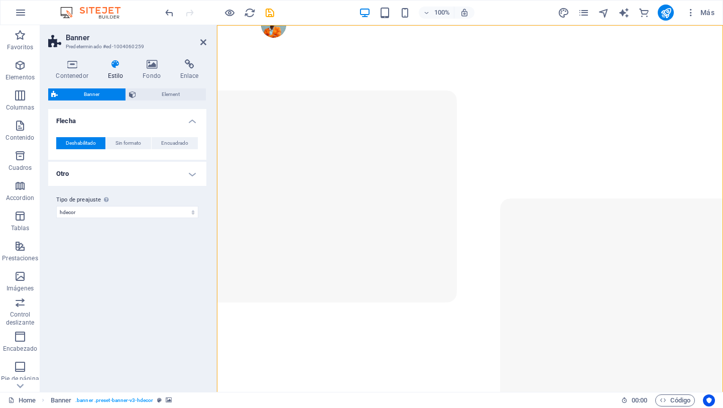
click at [193, 174] on h4 "Otro" at bounding box center [127, 174] width 158 height 24
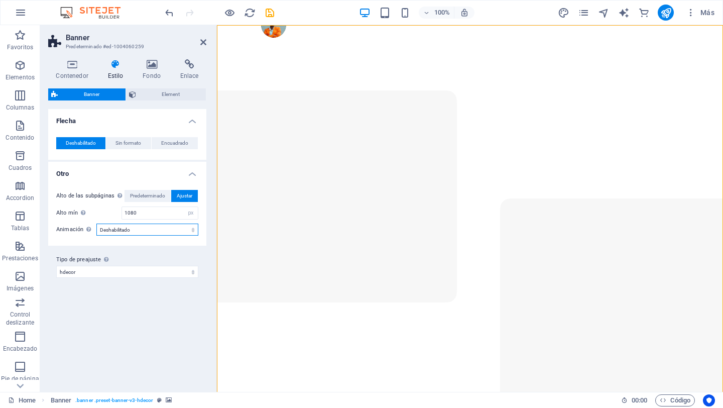
click at [189, 231] on select "Deshabilitado Acercar y alejar Deslizar: de izquierda a derecha Deslizar: de ar…" at bounding box center [147, 229] width 102 height 12
click at [96, 223] on select "Deshabilitado Acercar y alejar Deslizar: de izquierda a derecha Deslizar: de ar…" at bounding box center [147, 229] width 102 height 12
click at [193, 171] on h4 "Otro" at bounding box center [127, 171] width 158 height 18
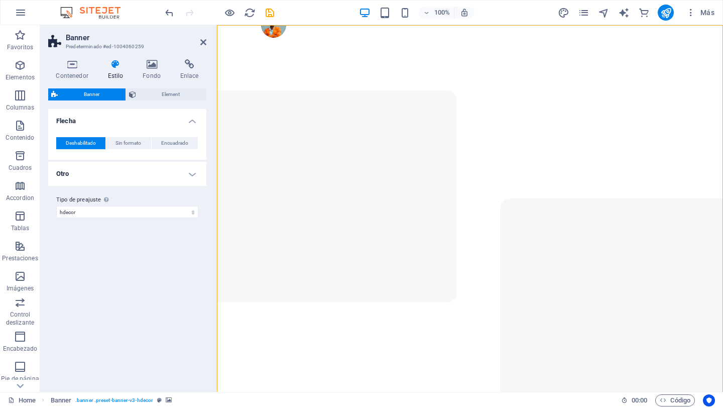
click at [193, 171] on h4 "Otro" at bounding box center [127, 174] width 158 height 24
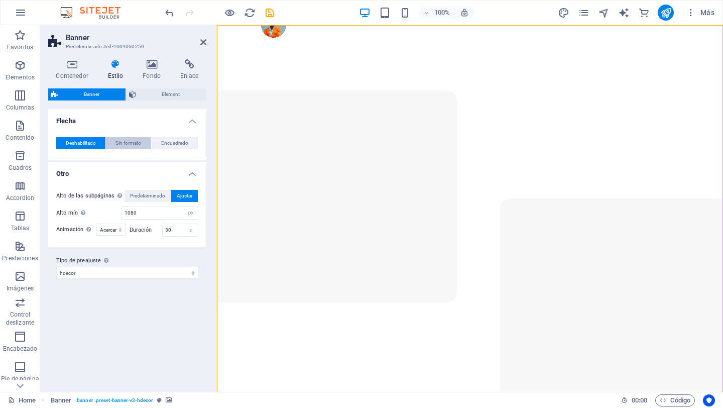
click at [141, 144] on span "Sin formato" at bounding box center [128, 143] width 26 height 12
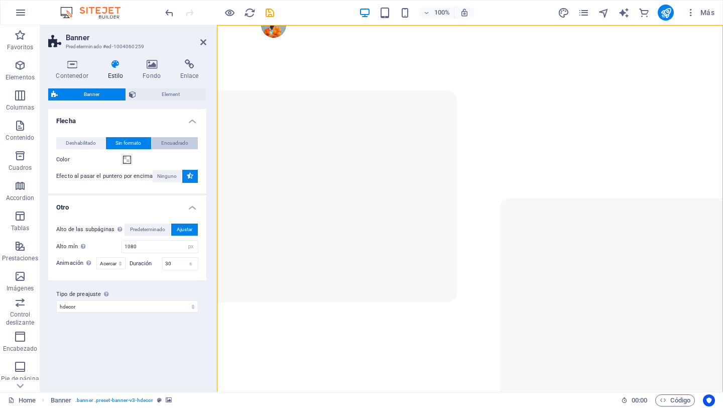
click at [185, 139] on span "Encuadrado" at bounding box center [174, 143] width 27 height 12
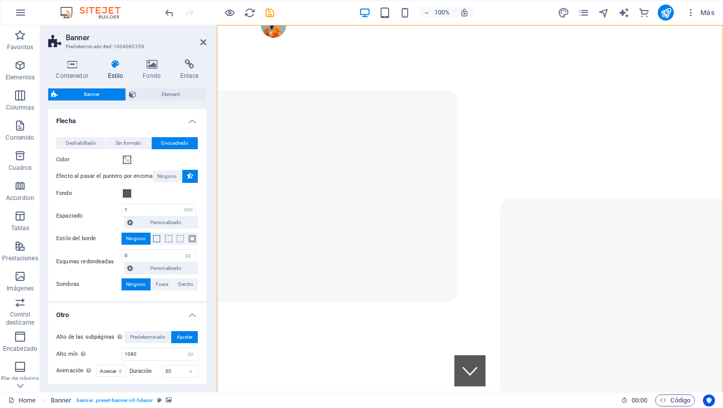
click at [113, 95] on span "Banner" at bounding box center [92, 94] width 62 height 12
click at [71, 74] on h4 "Contenedor" at bounding box center [74, 69] width 52 height 21
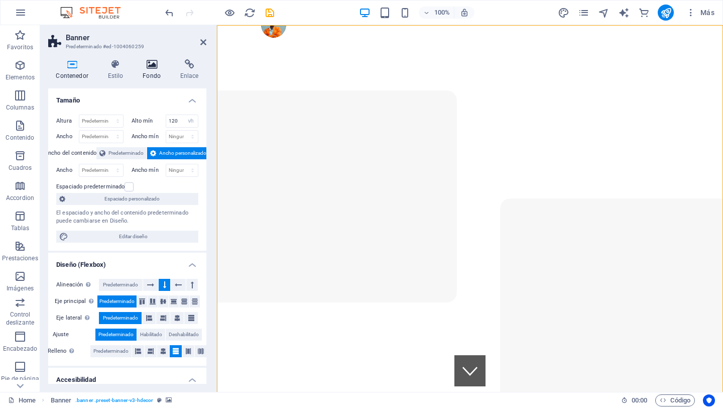
click at [153, 76] on h4 "Fondo" at bounding box center [154, 69] width 38 height 21
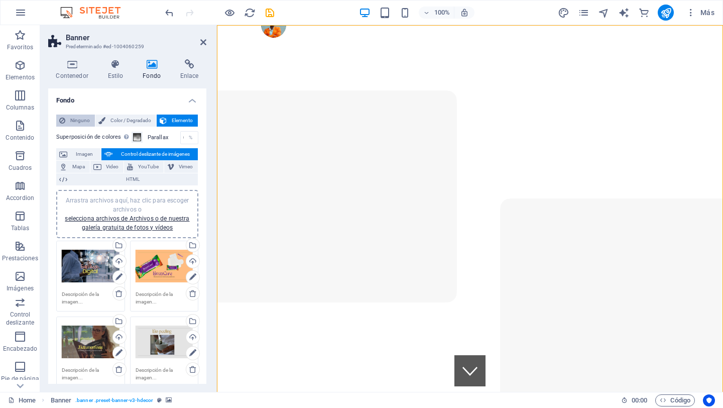
click at [75, 121] on span "Ninguno" at bounding box center [80, 120] width 24 height 12
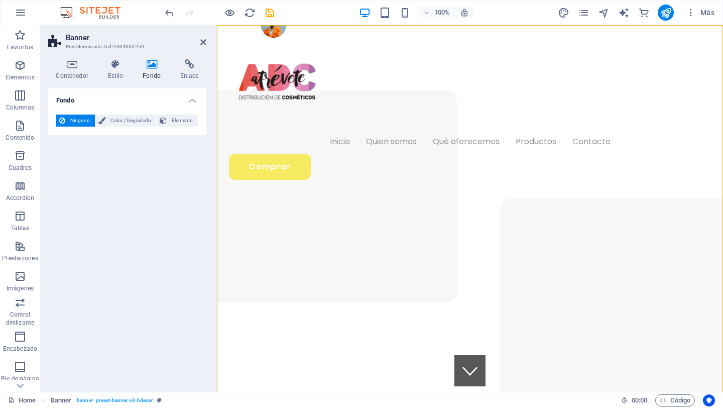
click at [72, 120] on span "Ninguno" at bounding box center [80, 120] width 24 height 12
click at [81, 120] on span "Ninguno" at bounding box center [80, 120] width 24 height 12
click at [130, 119] on span "Color / Degradado" at bounding box center [130, 120] width 45 height 12
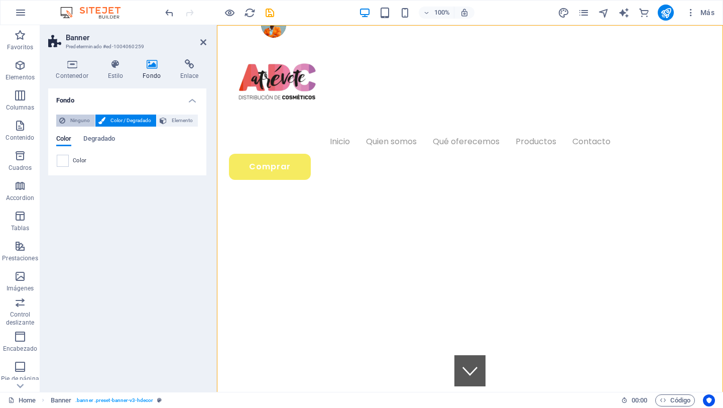
click at [74, 118] on span "Ninguno" at bounding box center [80, 120] width 24 height 12
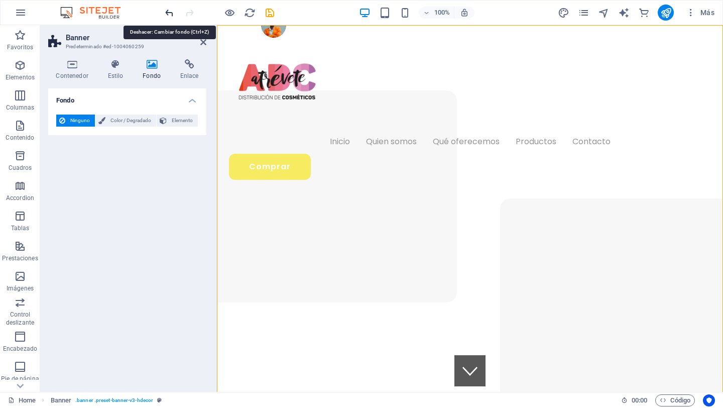
click at [170, 12] on icon "undo" at bounding box center [170, 13] width 12 height 12
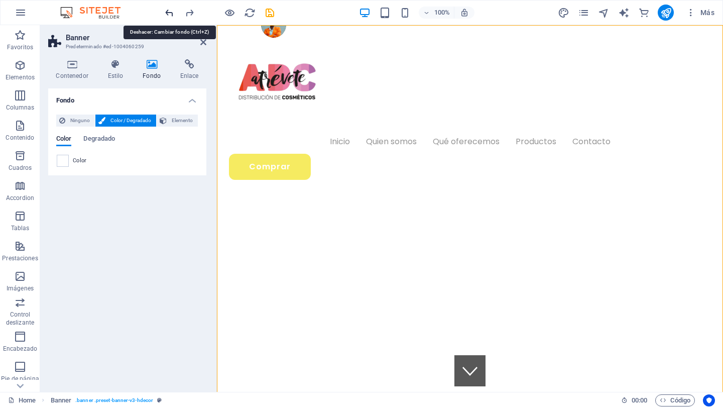
click at [170, 12] on icon "undo" at bounding box center [170, 13] width 12 height 12
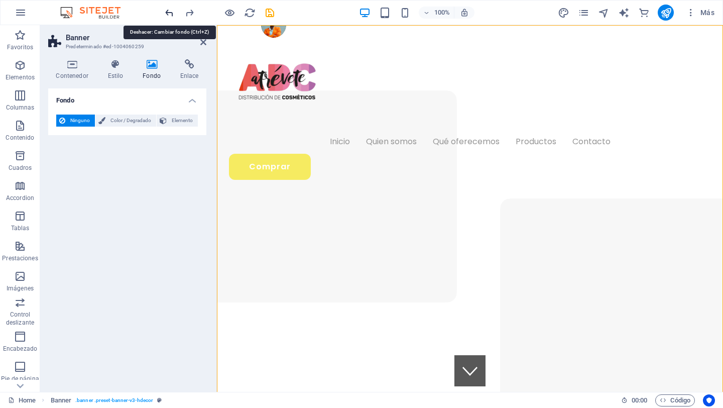
click at [170, 12] on icon "undo" at bounding box center [170, 13] width 12 height 12
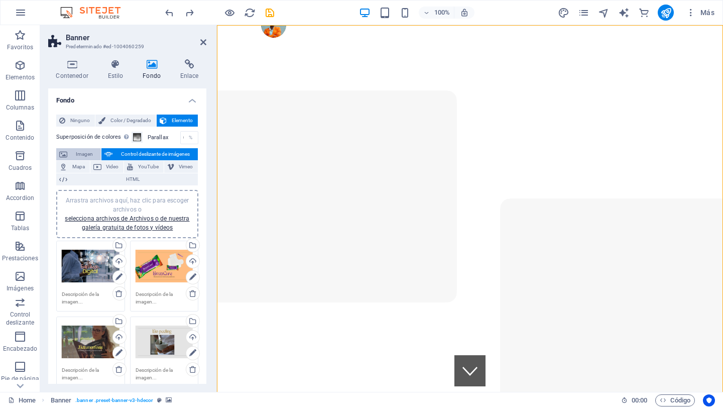
click at [71, 153] on span "Imagen" at bounding box center [84, 154] width 28 height 12
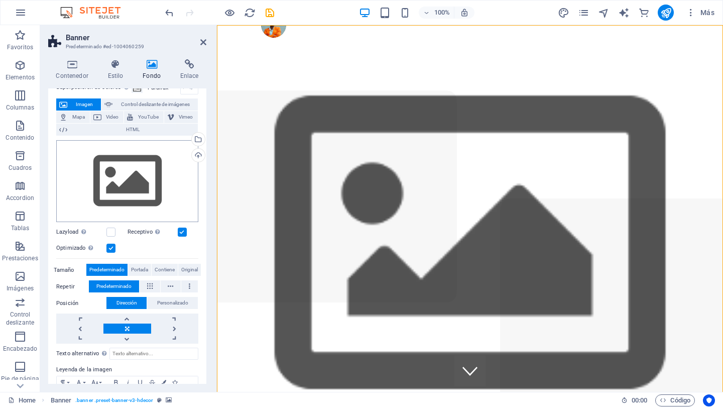
scroll to position [56, 0]
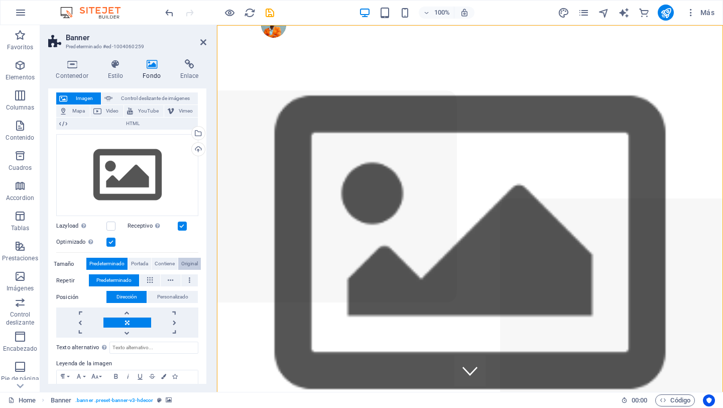
click at [187, 264] on span "Original" at bounding box center [189, 264] width 17 height 12
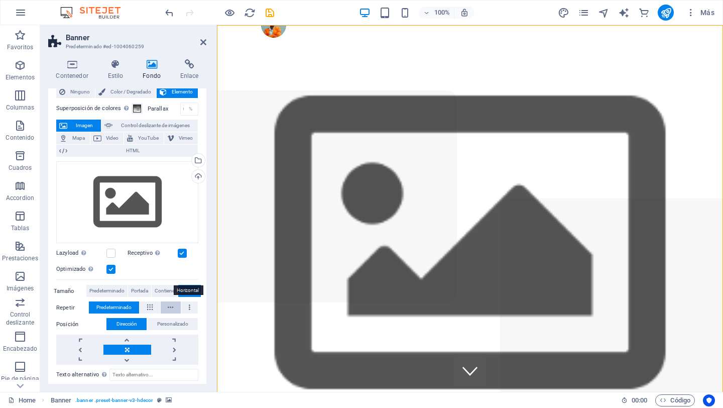
scroll to position [0, 0]
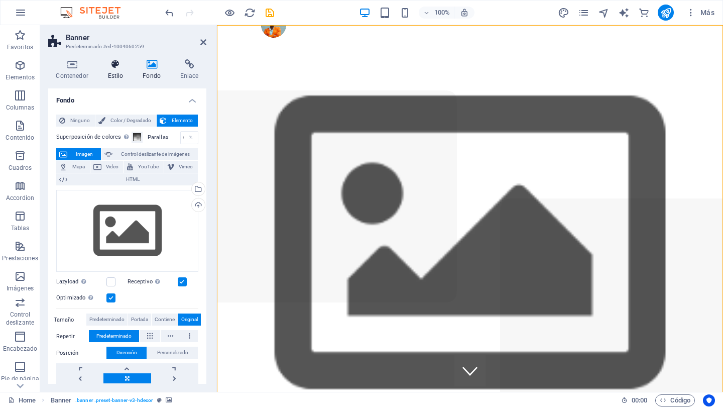
click at [117, 70] on h4 "Estilo" at bounding box center [117, 69] width 35 height 21
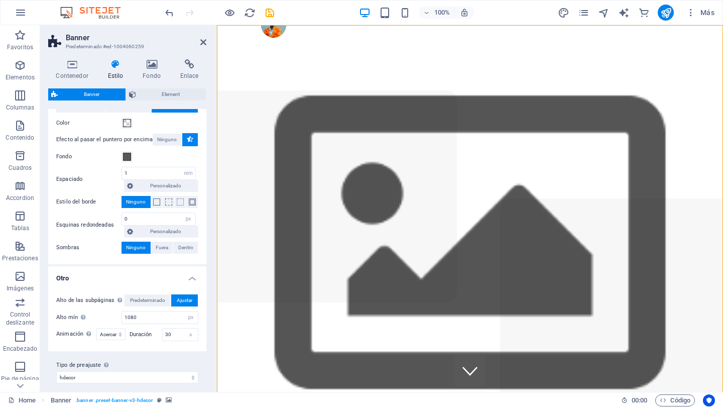
scroll to position [44, 0]
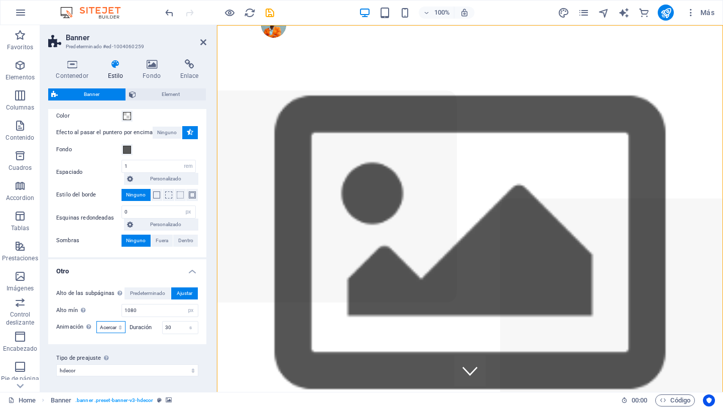
click at [117, 328] on select "Deshabilitado Acercar y alejar Deslizar: de izquierda a derecha Deslizar: de ar…" at bounding box center [110, 327] width 29 height 12
select select "none_default"
click at [96, 321] on select "Deshabilitado Acercar y alejar Deslizar: de izquierda a derecha Deslizar: de ar…" at bounding box center [110, 327] width 29 height 12
click at [158, 64] on icon at bounding box center [152, 64] width 34 height 10
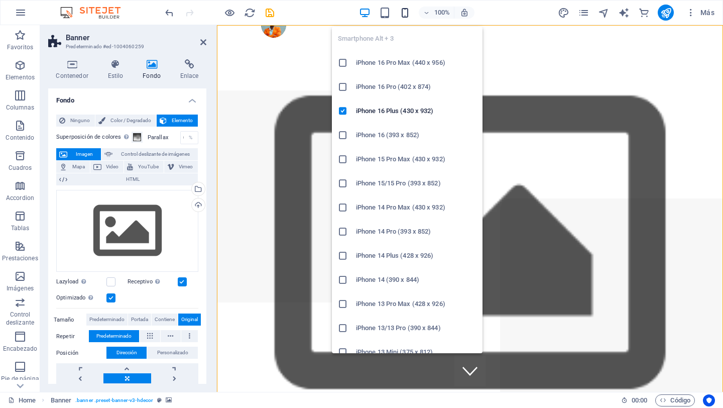
click at [405, 14] on icon "button" at bounding box center [405, 13] width 12 height 12
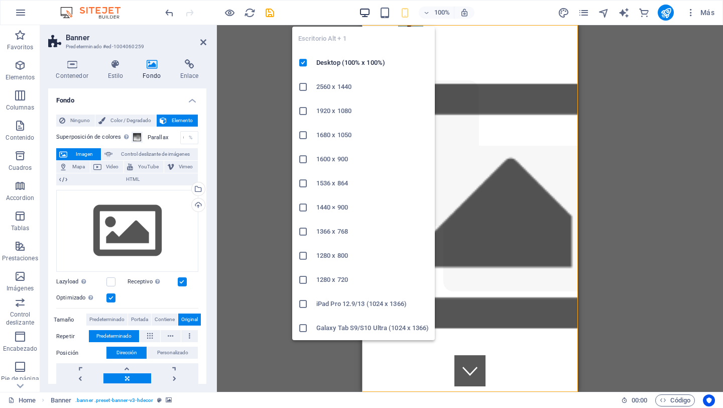
click at [363, 8] on icon "button" at bounding box center [365, 13] width 12 height 12
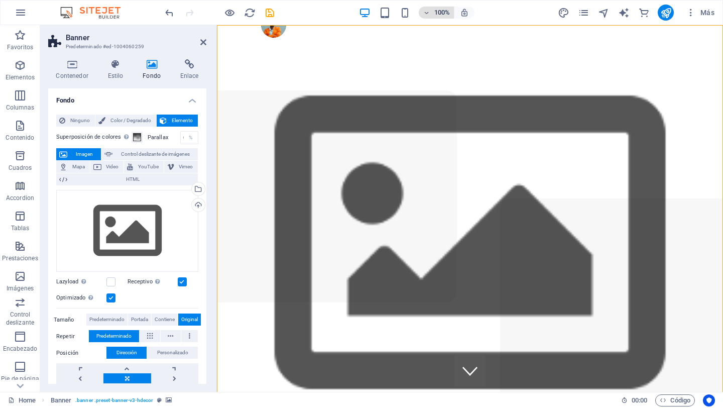
click at [427, 11] on icon "button" at bounding box center [426, 13] width 7 height 7
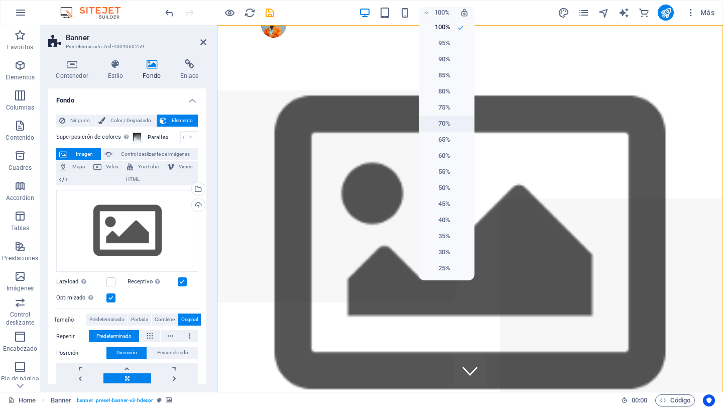
click at [443, 129] on h6 "70%" at bounding box center [438, 123] width 26 height 12
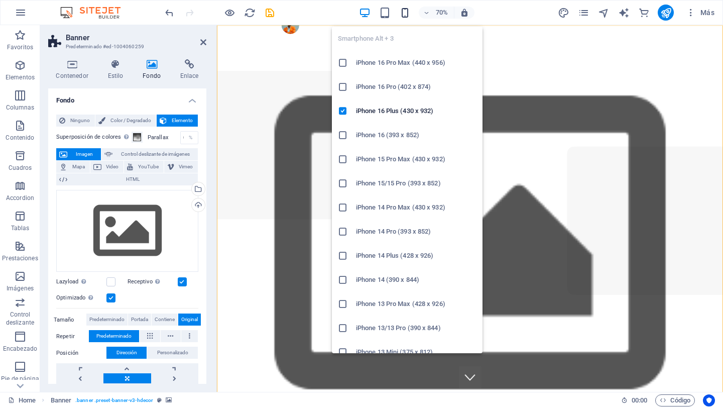
click at [403, 11] on icon "button" at bounding box center [405, 13] width 12 height 12
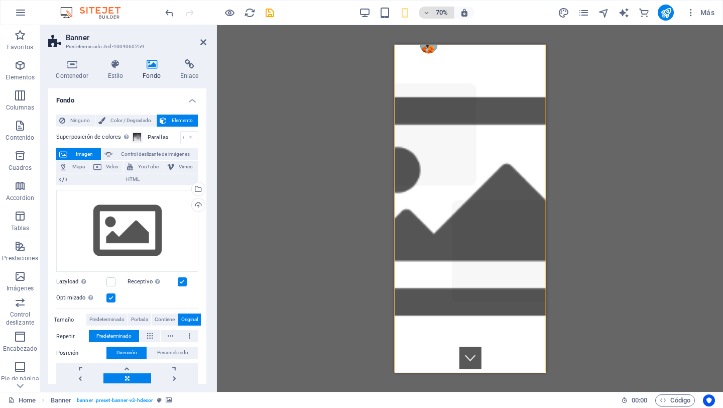
click at [446, 12] on h6 "70%" at bounding box center [442, 13] width 16 height 12
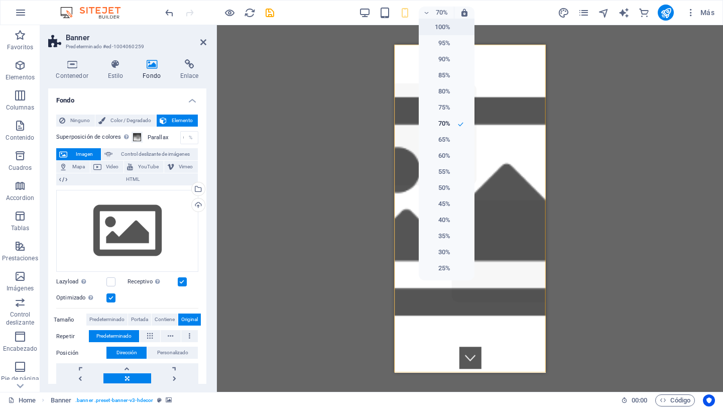
click at [439, 28] on h6 "100%" at bounding box center [438, 27] width 26 height 12
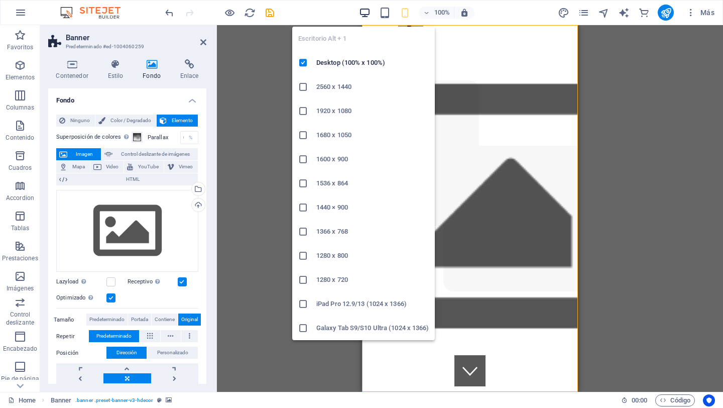
click at [362, 13] on icon "button" at bounding box center [365, 13] width 12 height 12
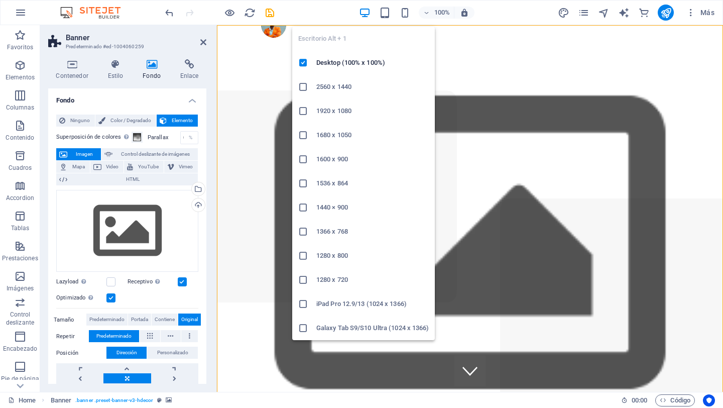
click at [365, 90] on h6 "2560 x 1440" at bounding box center [372, 87] width 112 height 12
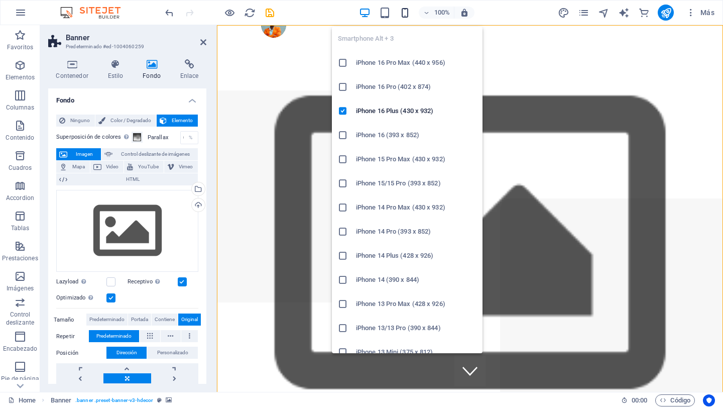
click at [406, 13] on icon "button" at bounding box center [405, 13] width 12 height 12
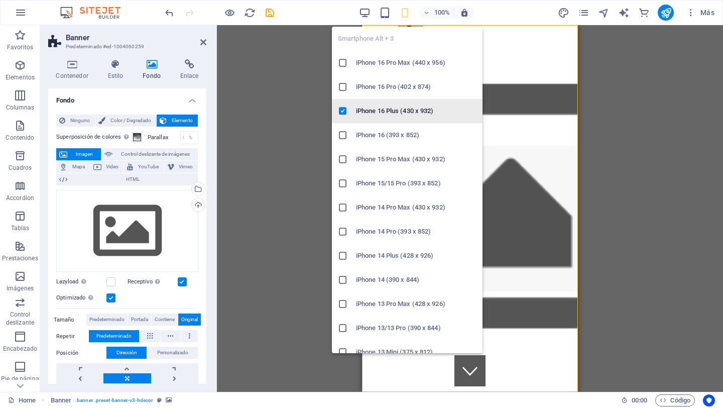
click at [386, 112] on h6 "iPhone 16 Plus (430 x 932)" at bounding box center [416, 111] width 120 height 12
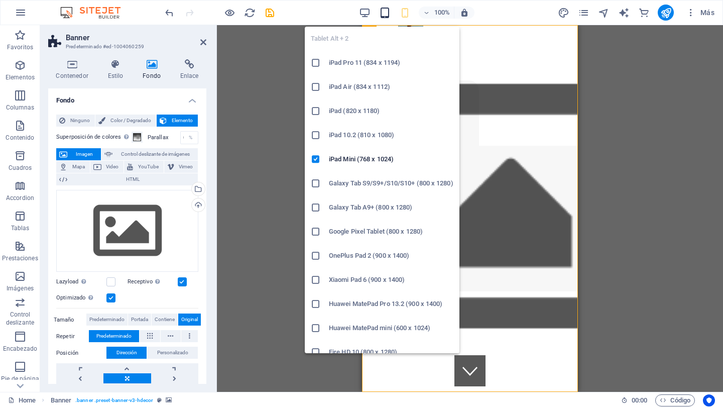
click at [385, 16] on icon "button" at bounding box center [385, 13] width 12 height 12
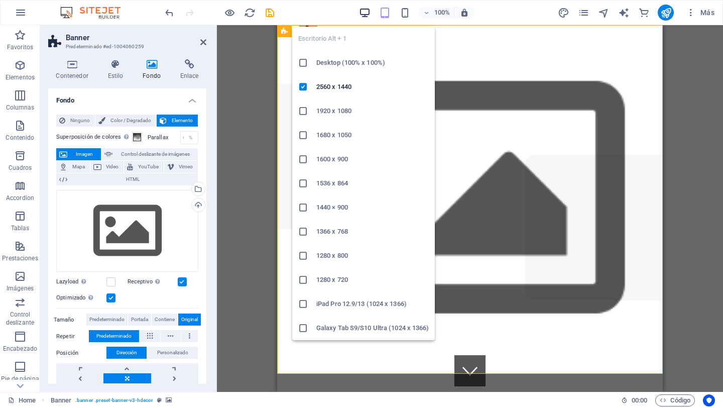
click at [362, 14] on icon "button" at bounding box center [365, 13] width 12 height 12
